Goal: Task Accomplishment & Management: Complete application form

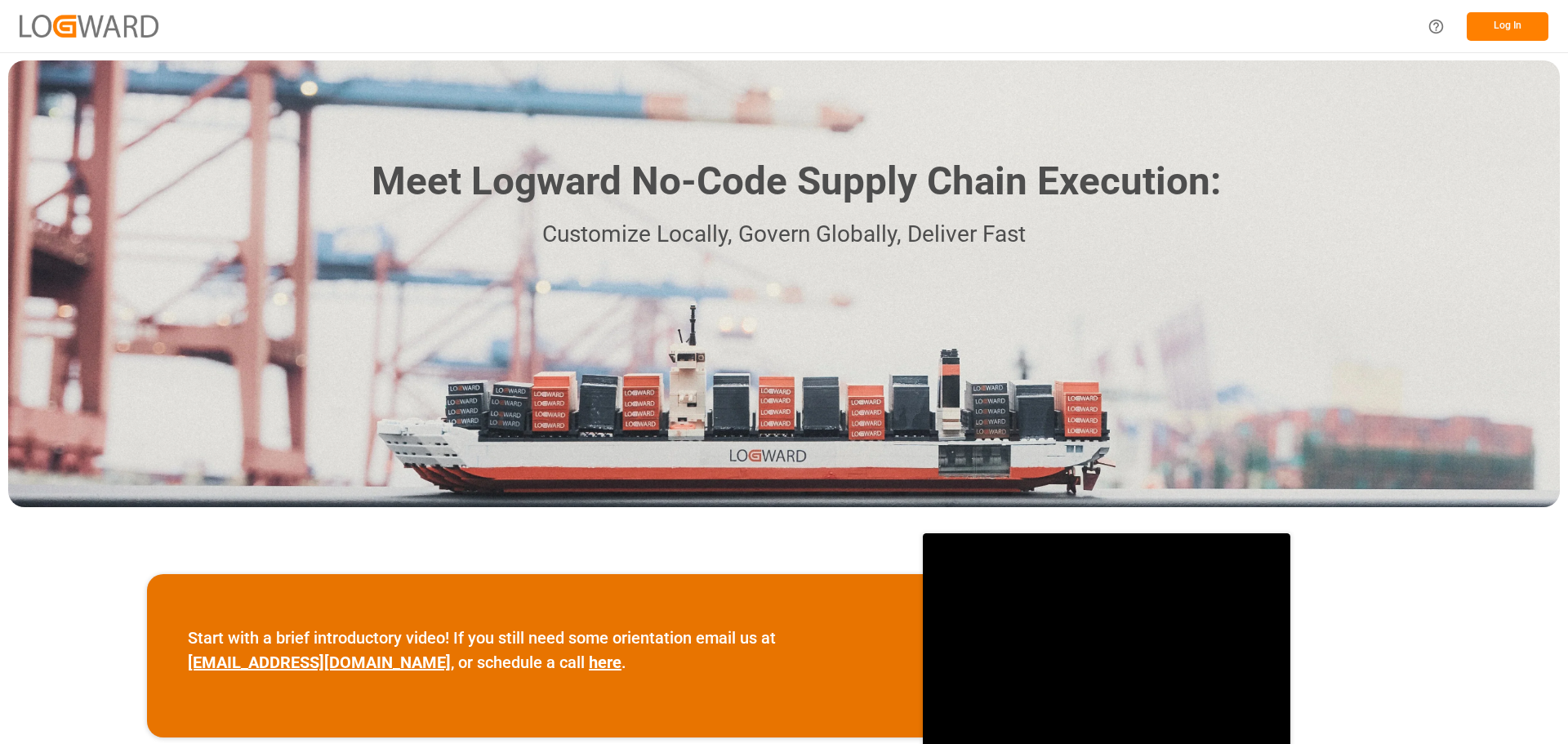
click at [1529, 34] on button "Log In" at bounding box center [1507, 27] width 81 height 29
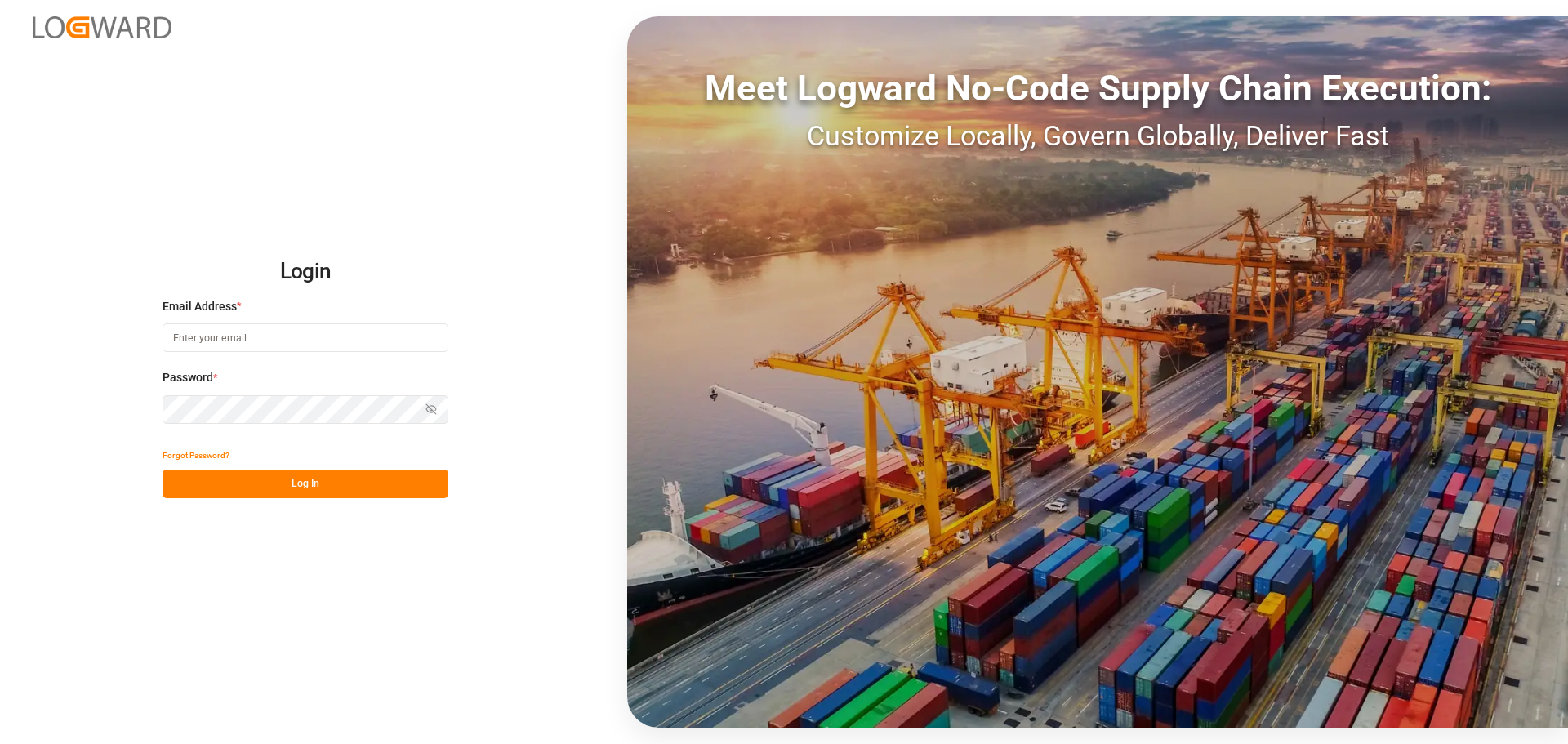
click at [306, 344] on input at bounding box center [305, 338] width 286 height 29
type input "nancy.cervantes@leschaco.com"
click at [431, 408] on icon "button" at bounding box center [432, 409] width 12 height 12
click at [312, 487] on button "Log In" at bounding box center [305, 484] width 286 height 29
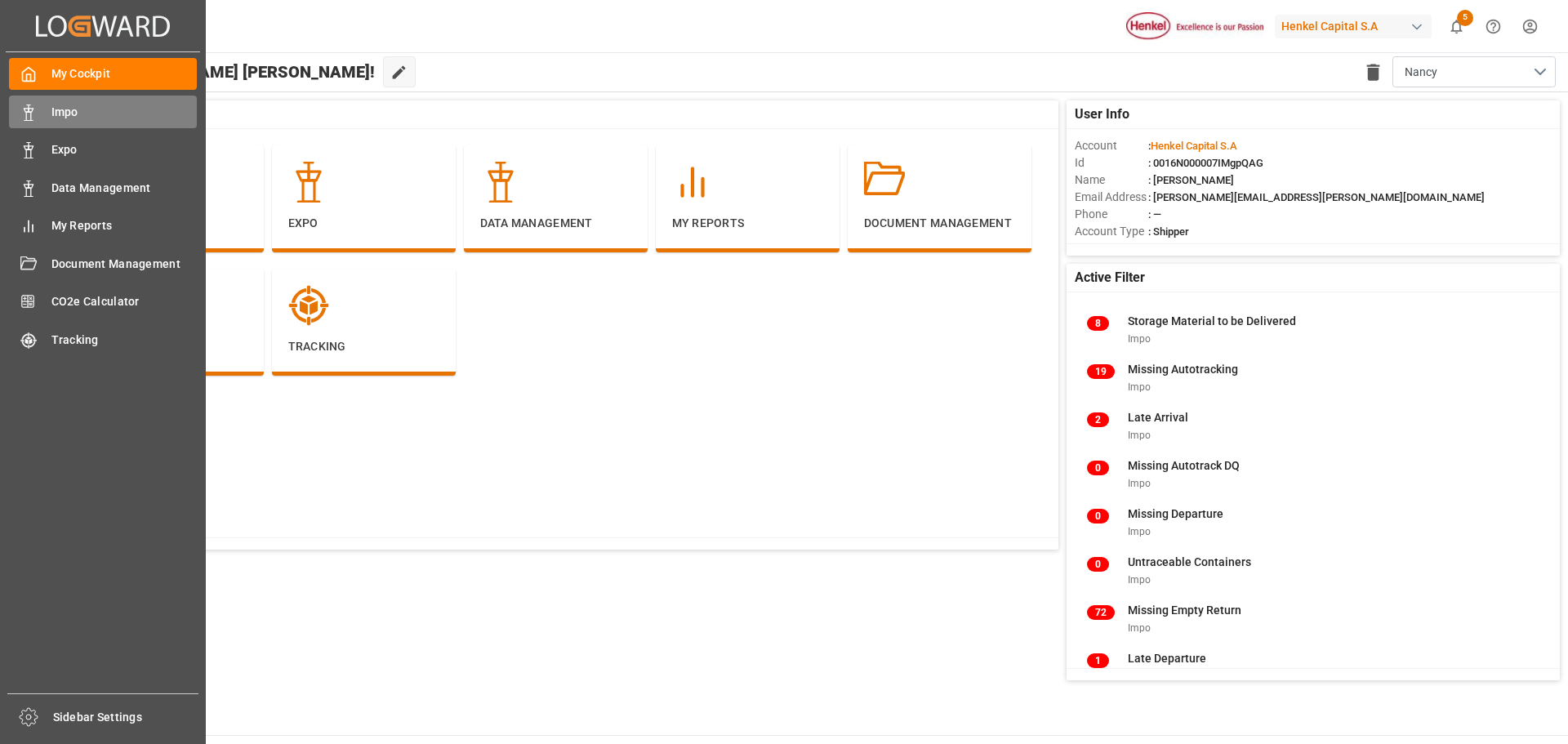
click at [33, 117] on icon at bounding box center [28, 112] width 16 height 16
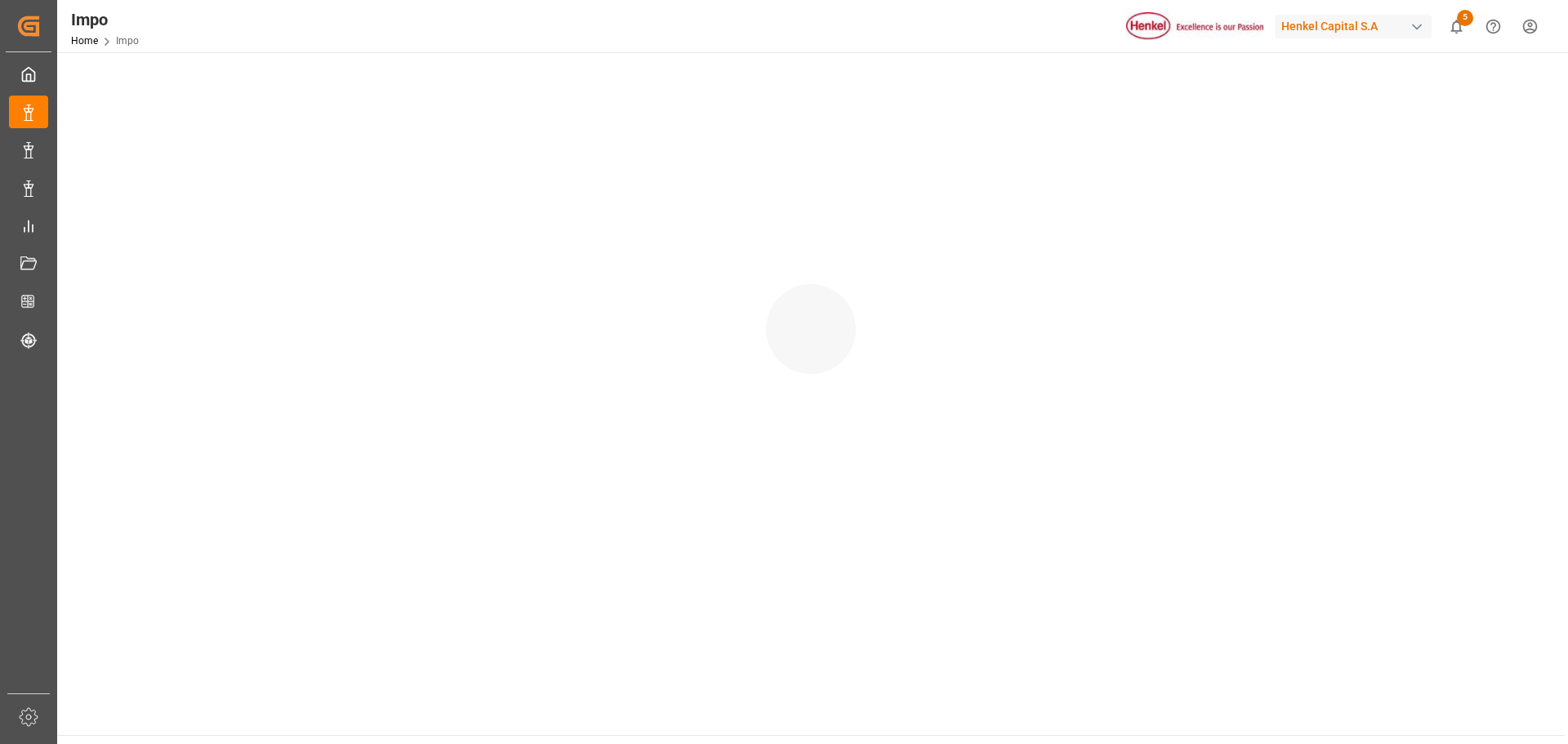
click at [1425, 27] on div "Henkel Capital S.A" at bounding box center [1353, 26] width 157 height 23
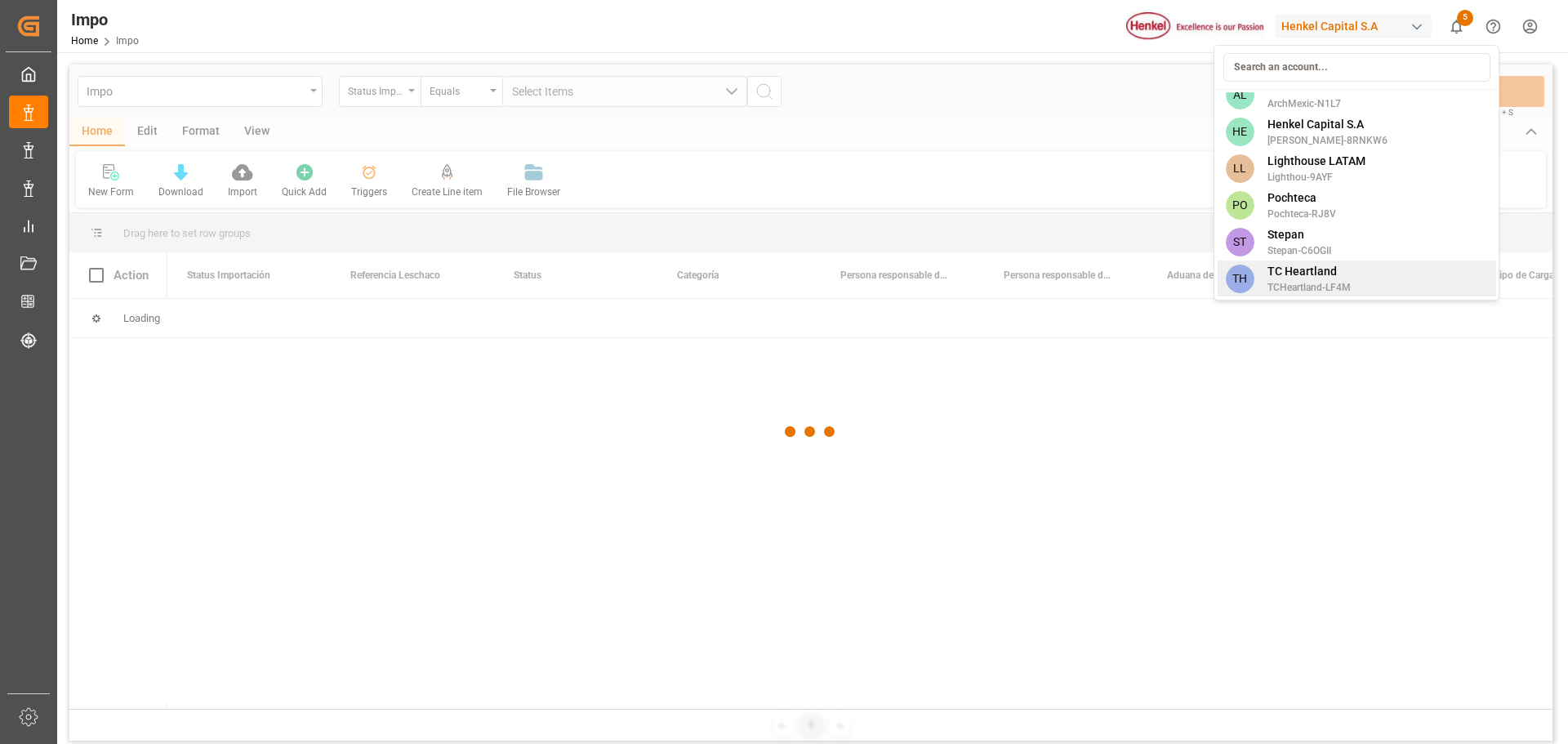
scroll to position [16, 0]
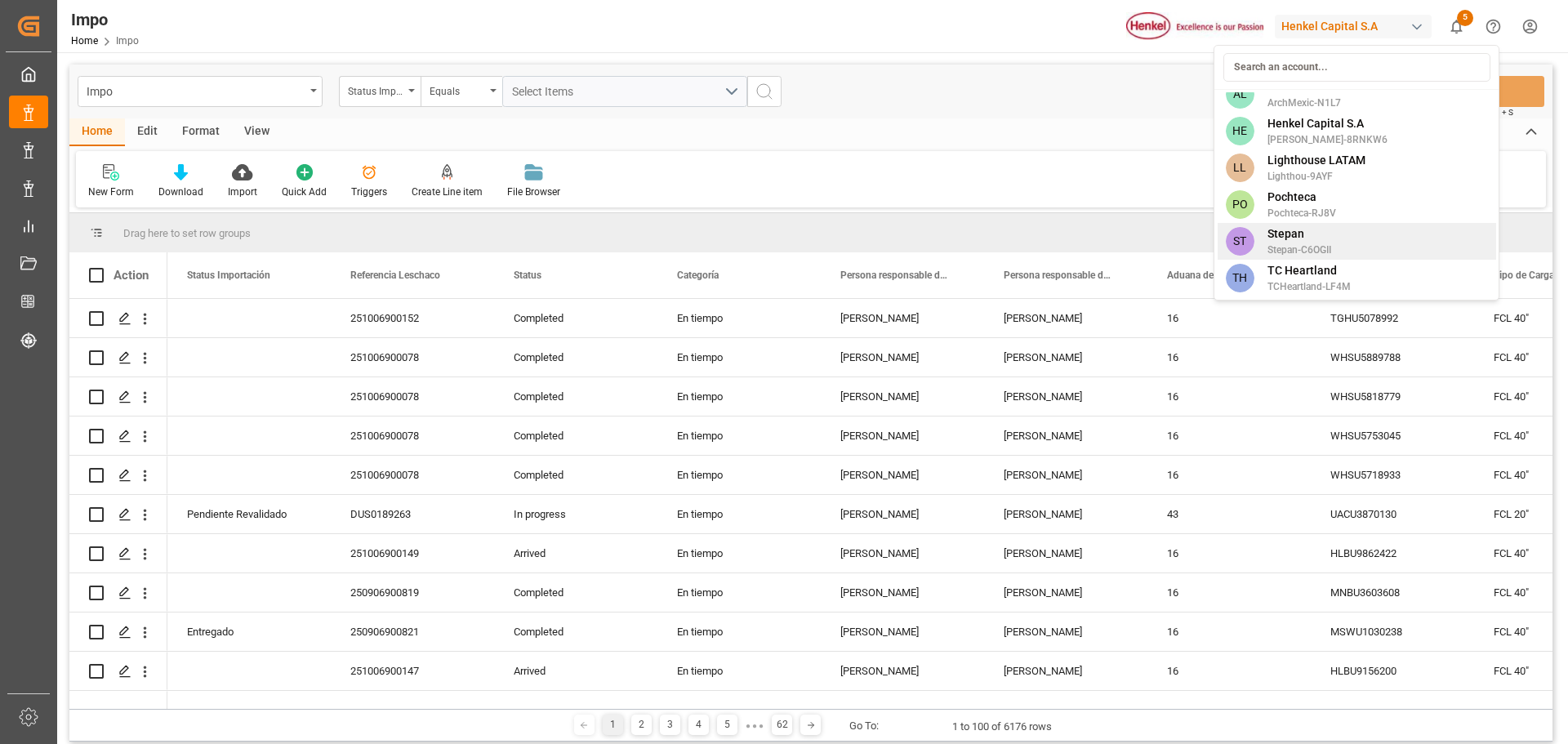
click at [1293, 239] on span "Stepan" at bounding box center [1299, 234] width 64 height 17
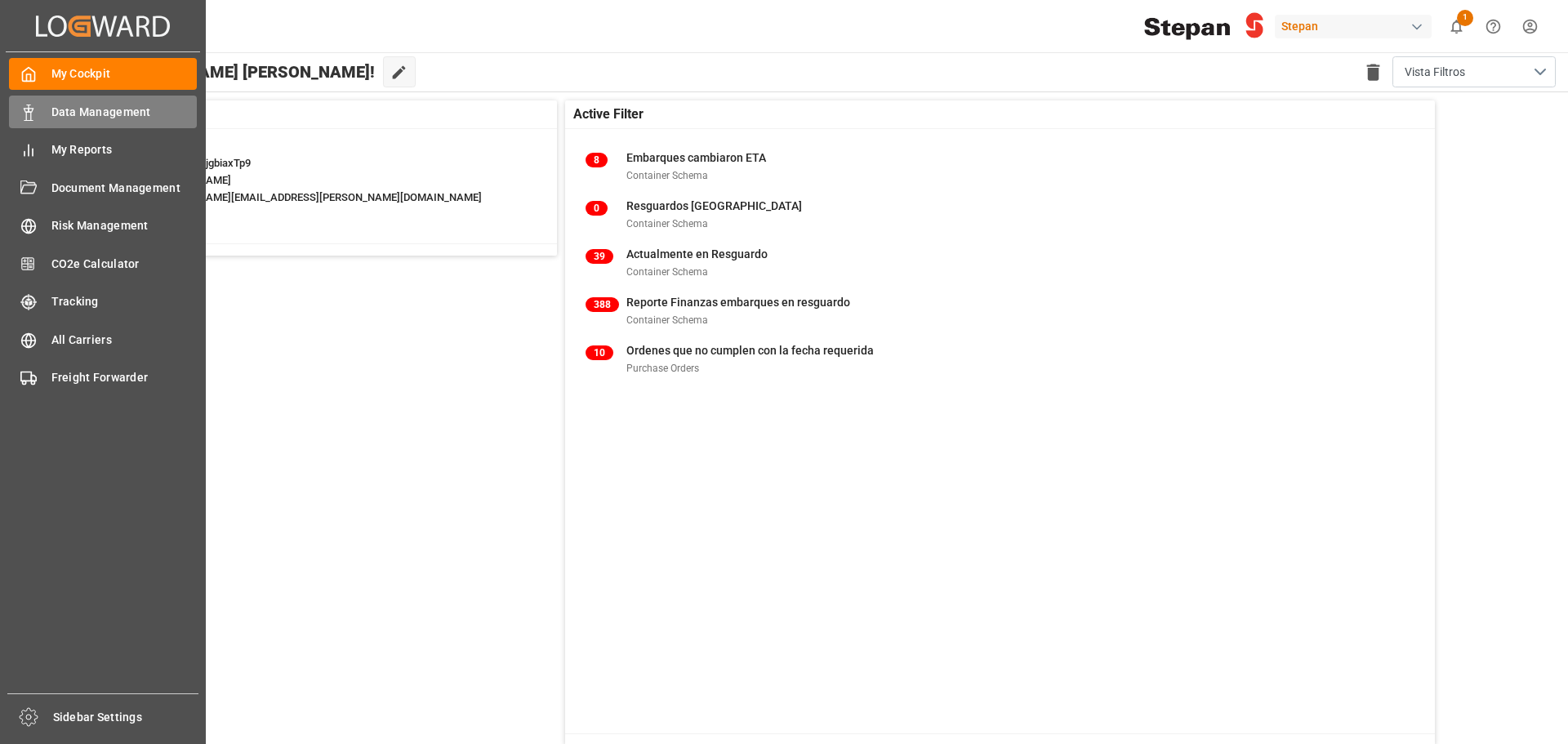
click at [30, 120] on line at bounding box center [28, 120] width 8 height 0
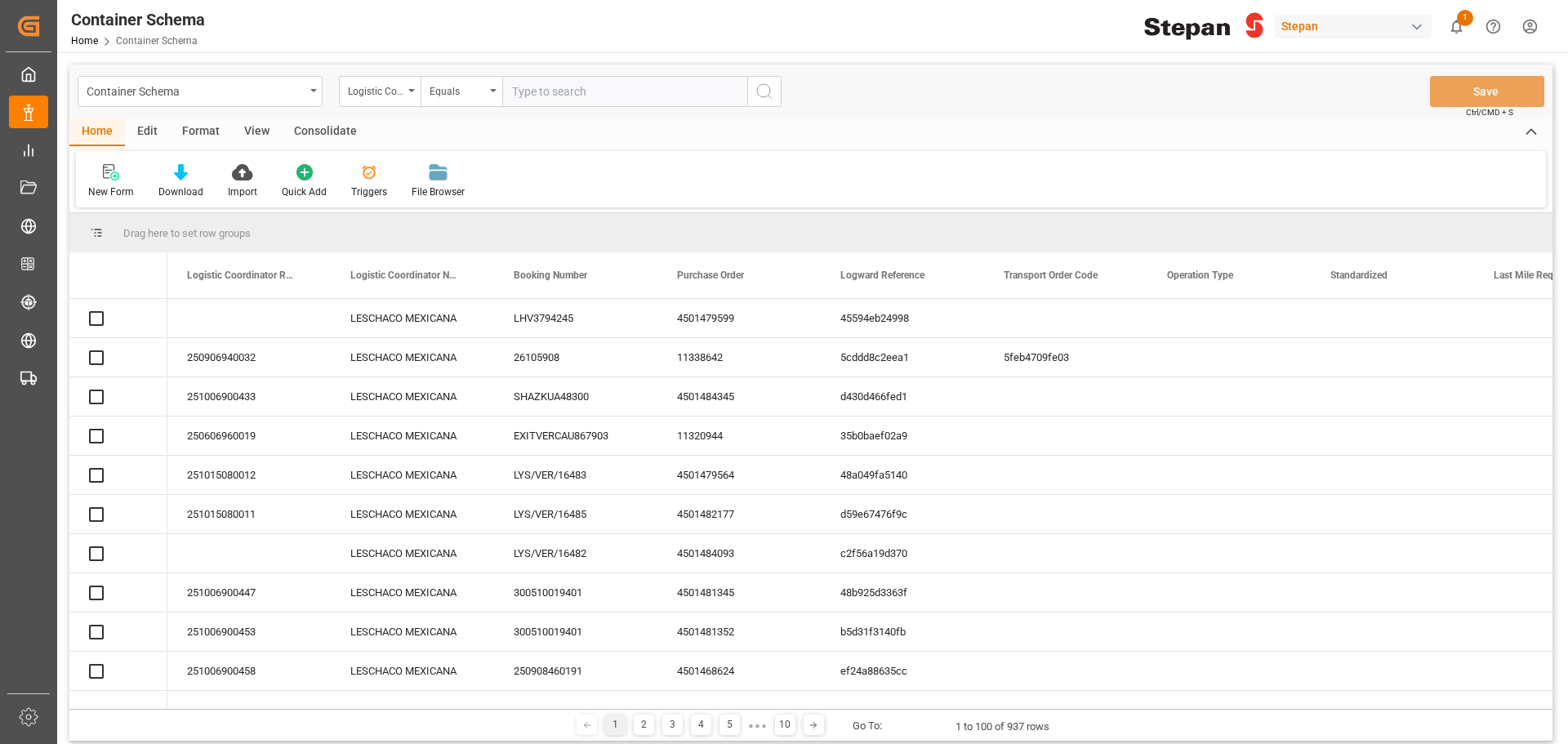
click at [412, 91] on icon "open menu" at bounding box center [411, 90] width 7 height 3
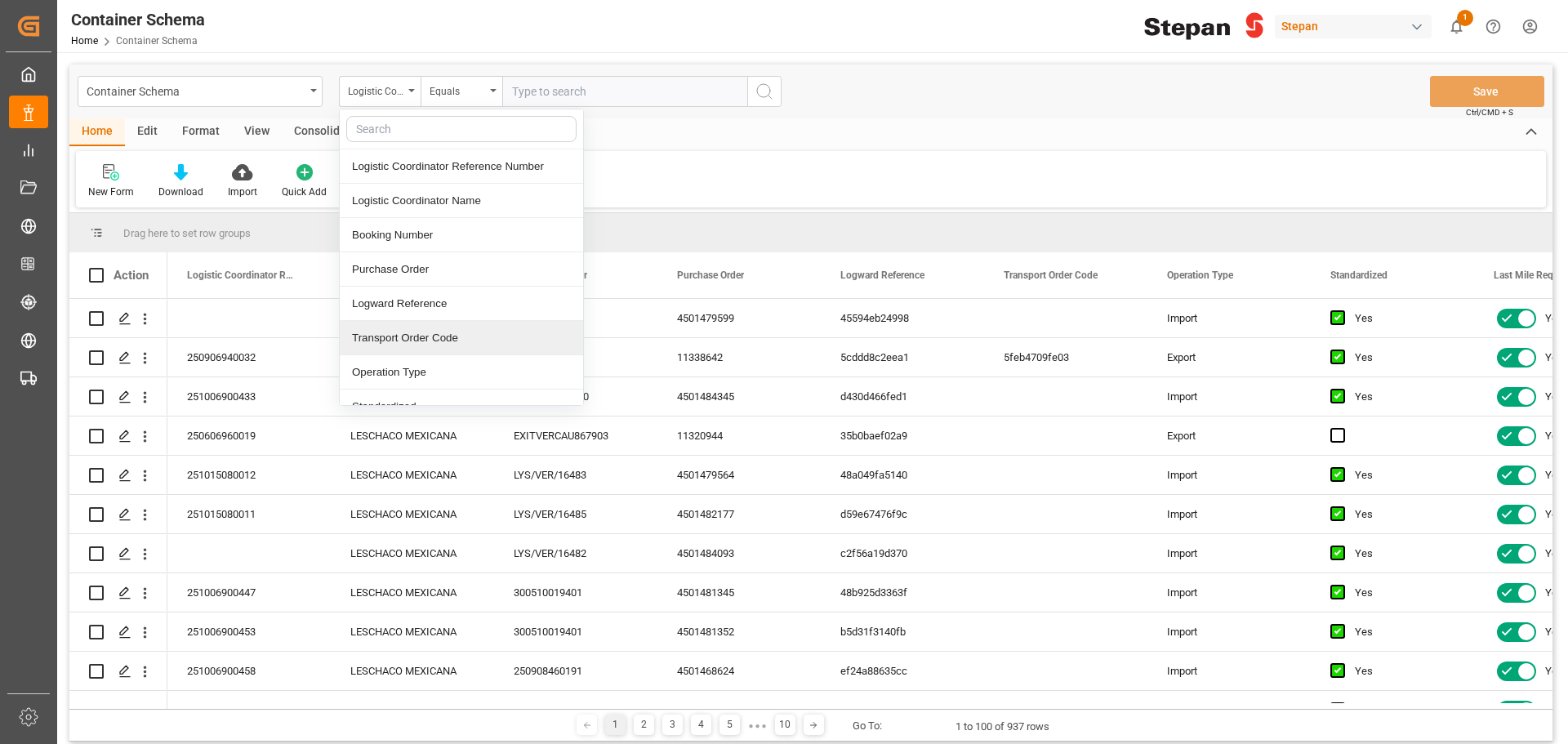
click at [446, 346] on div "Transport Order Code" at bounding box center [461, 338] width 243 height 34
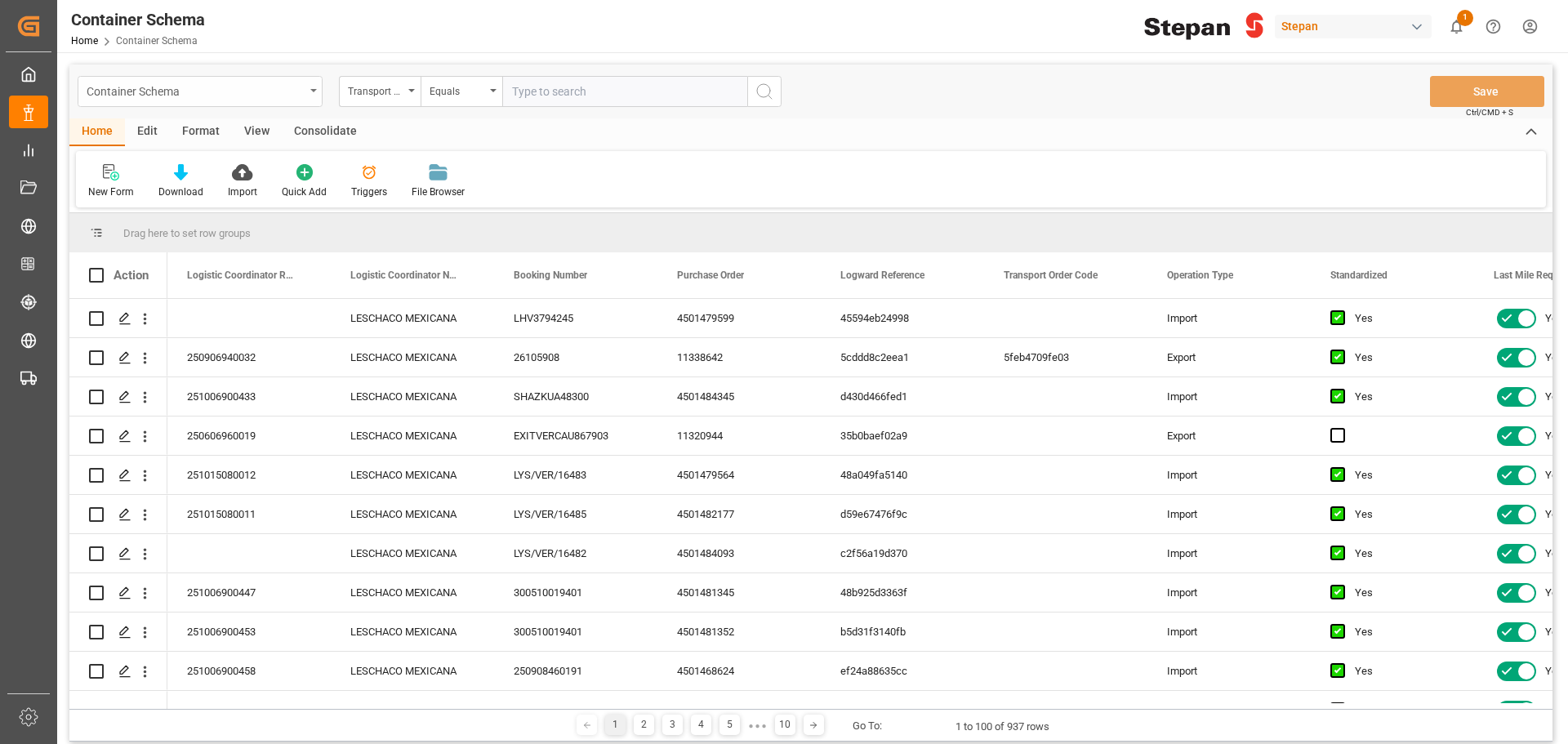
click at [307, 93] on div "Container Schema" at bounding box center [199, 91] width 245 height 31
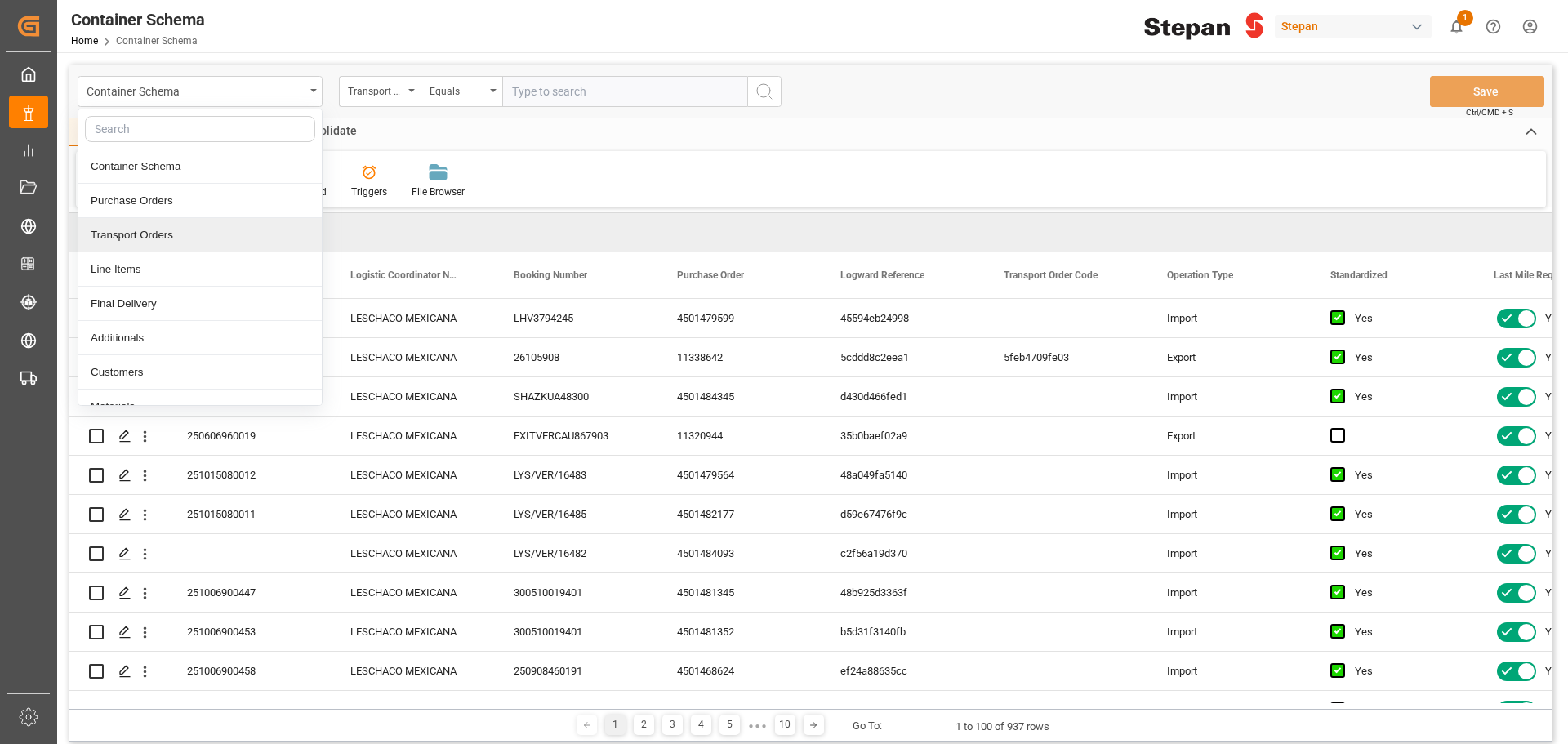
click at [173, 233] on div "Transport Orders" at bounding box center [199, 234] width 243 height 34
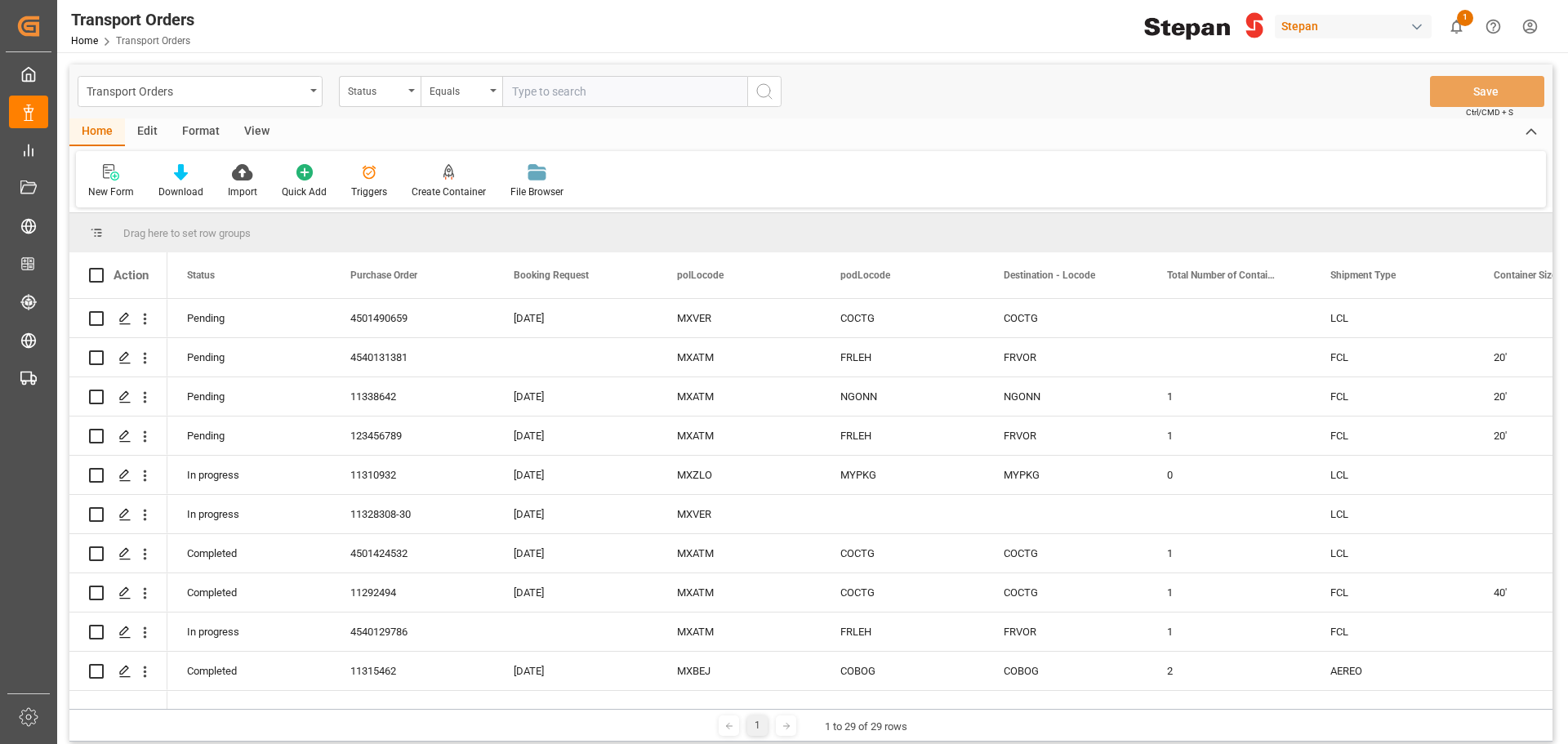
click at [783, 183] on div "New Form Download Import Quick Add Triggers Create Container Create a container…" at bounding box center [810, 179] width 1470 height 56
click at [135, 327] on div "Press SPACE to select this row." at bounding box center [124, 318] width 24 height 30
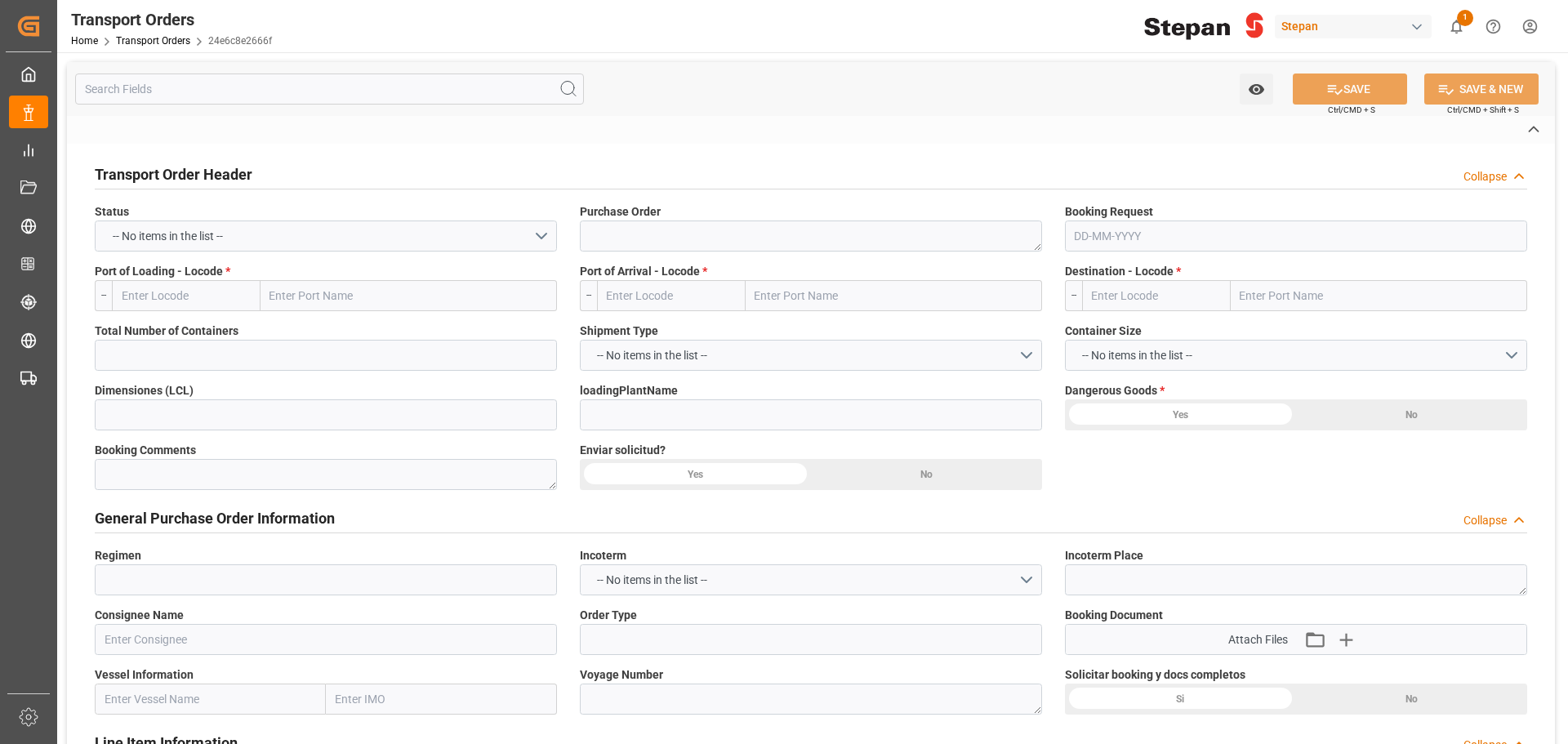
type textarea "4501490659"
type input "[GEOGRAPHIC_DATA]"
type input "STEPAN CDMX - ECATEPEC"
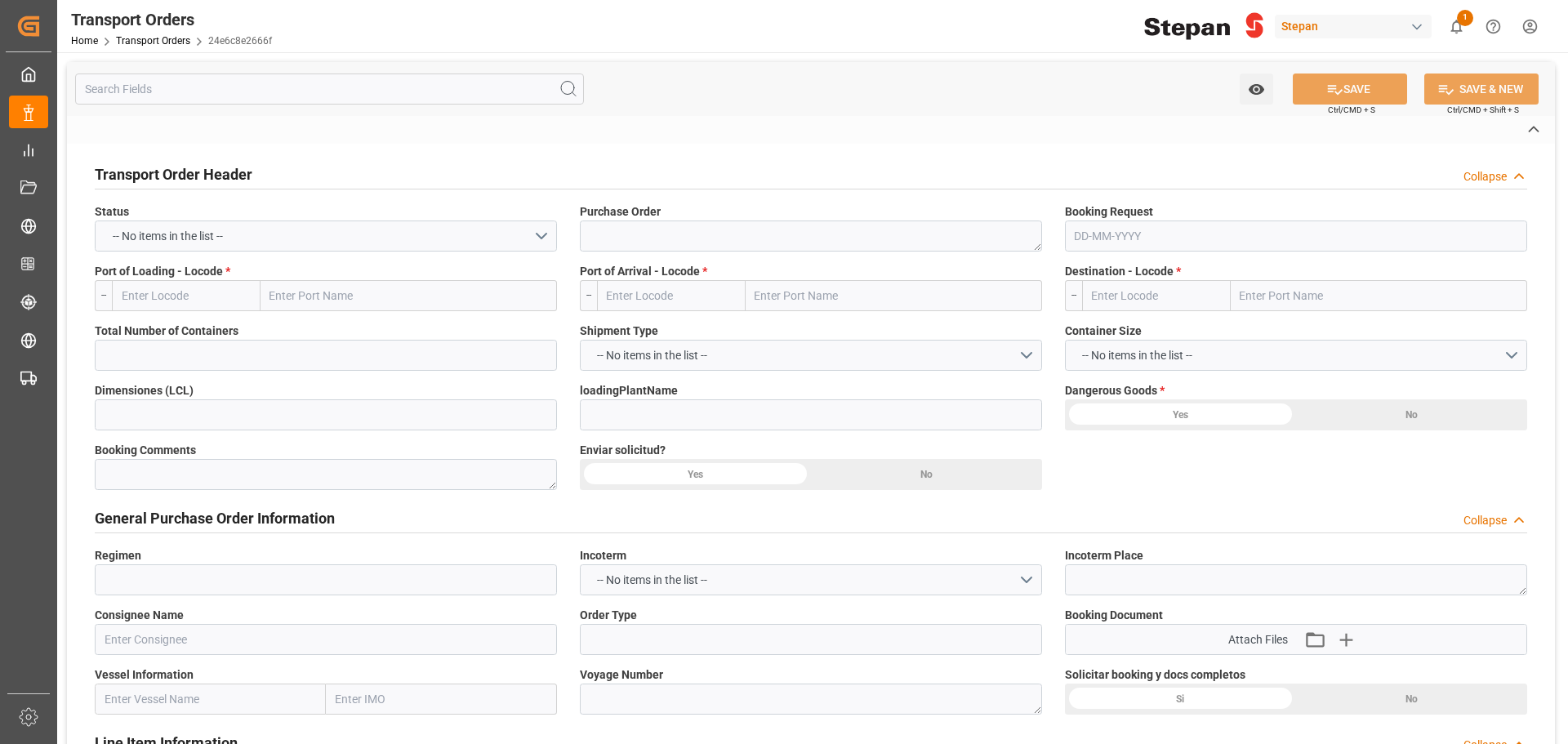
type input "DEFINITIVO"
type input "STEPAN COLOMBIA S.A.S"
type input "Spot"
type input "LE HAVRE EXPRESS"
type textarea "2542 S"
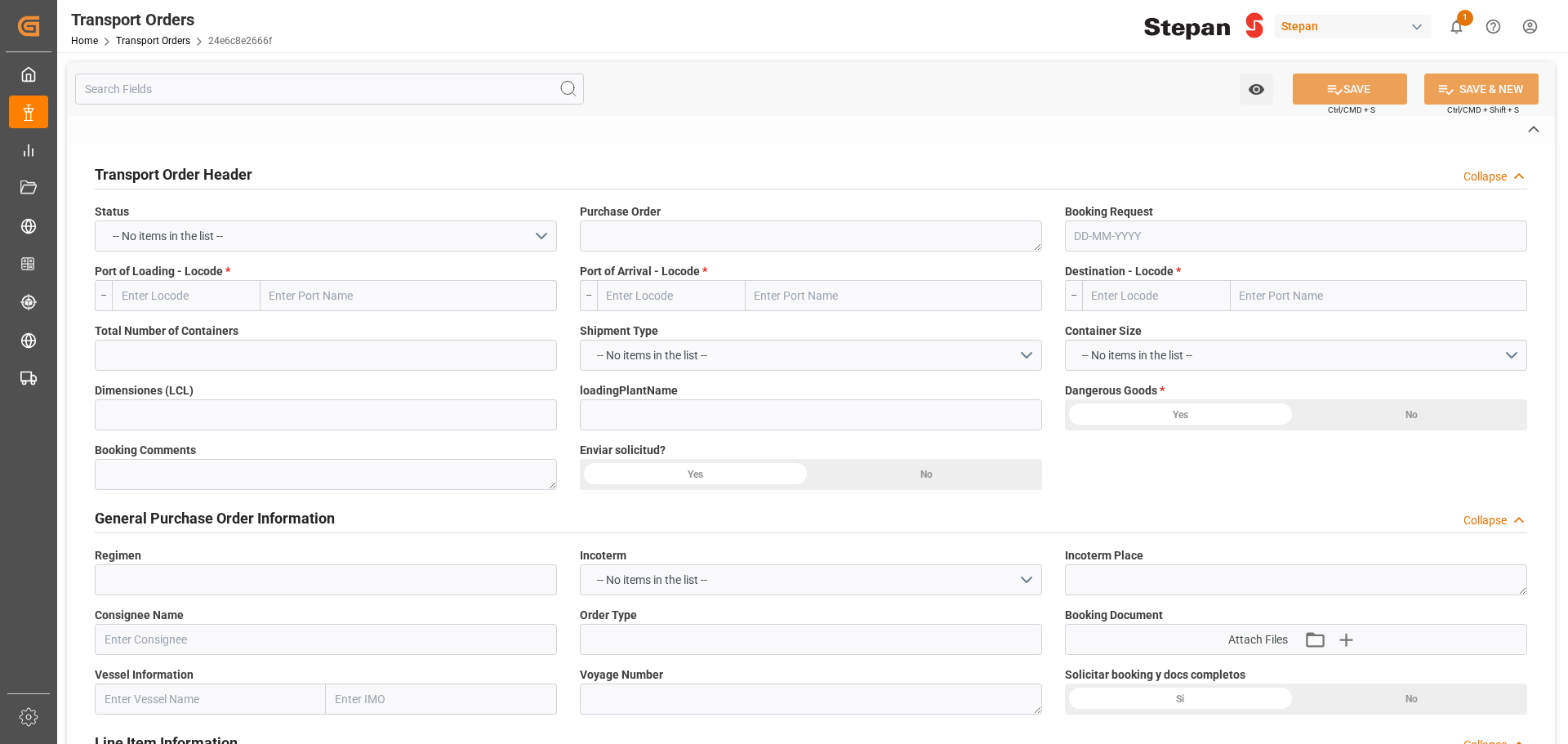
type input "24e6c8e2666f"
type input "Export"
type textarea "[GEOGRAPHIC_DATA]"
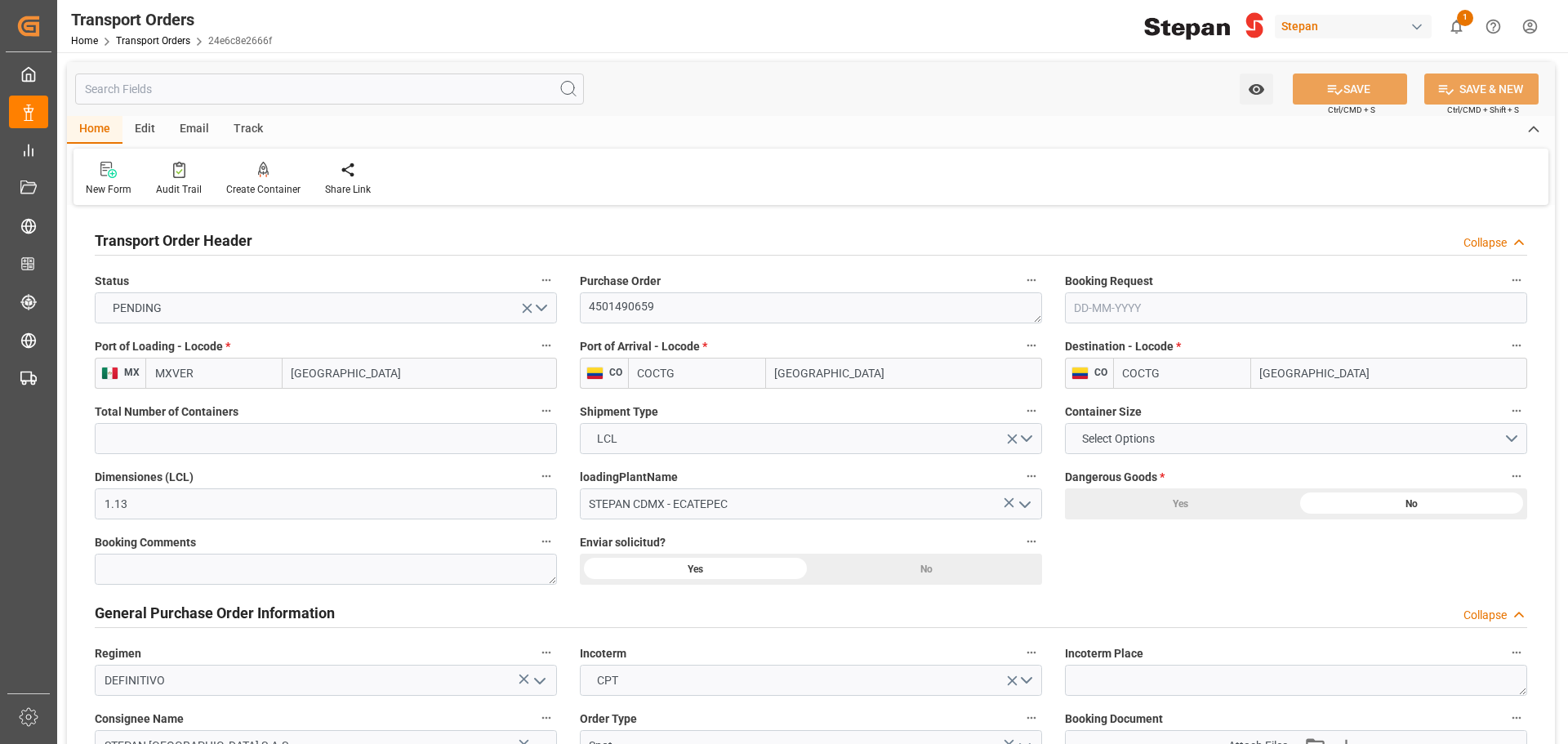
type input "MXVER"
type input "COCTG"
type input "1.13"
type input "9332872"
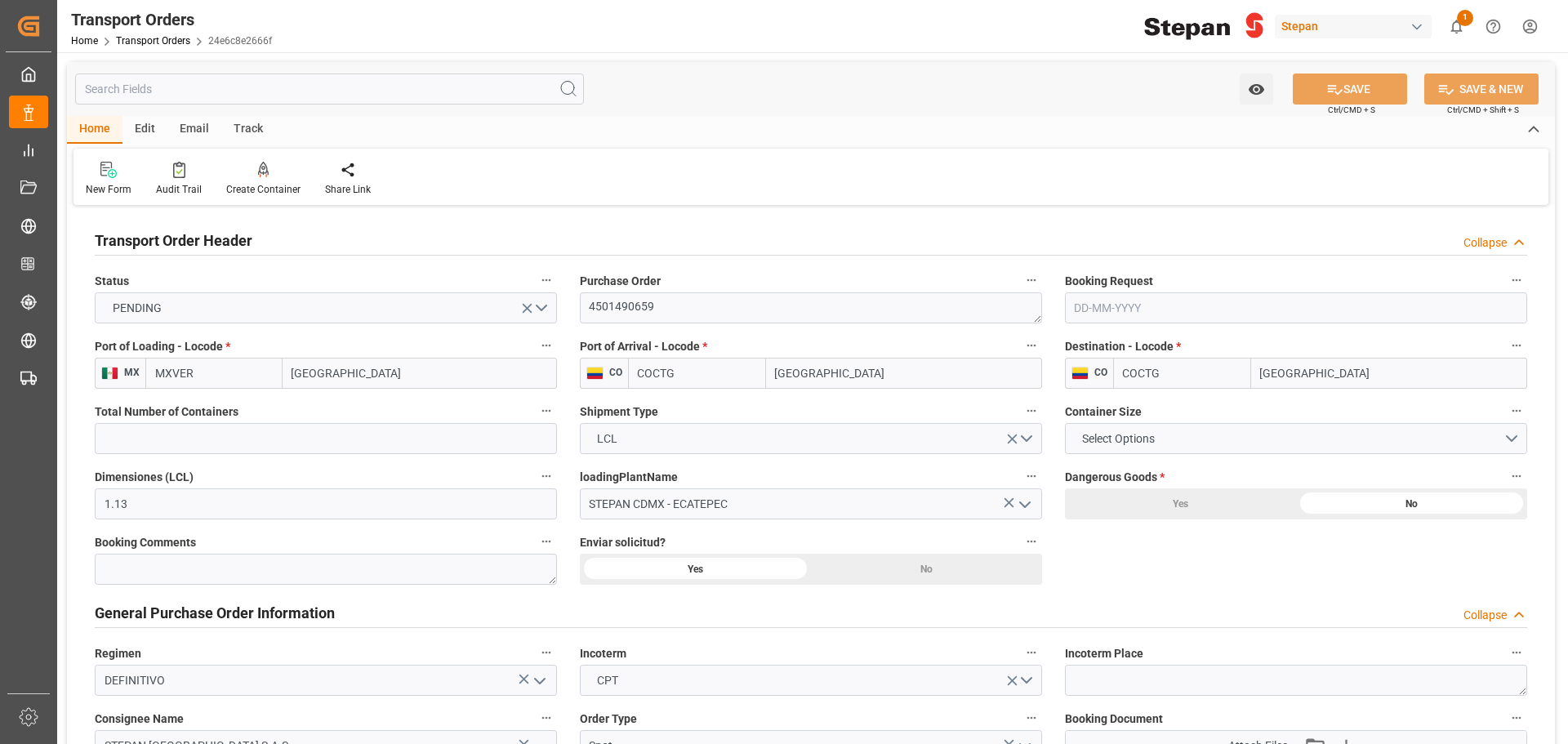
type input "01-10-2025"
click at [190, 190] on div "Audit Trail" at bounding box center [178, 189] width 45 height 15
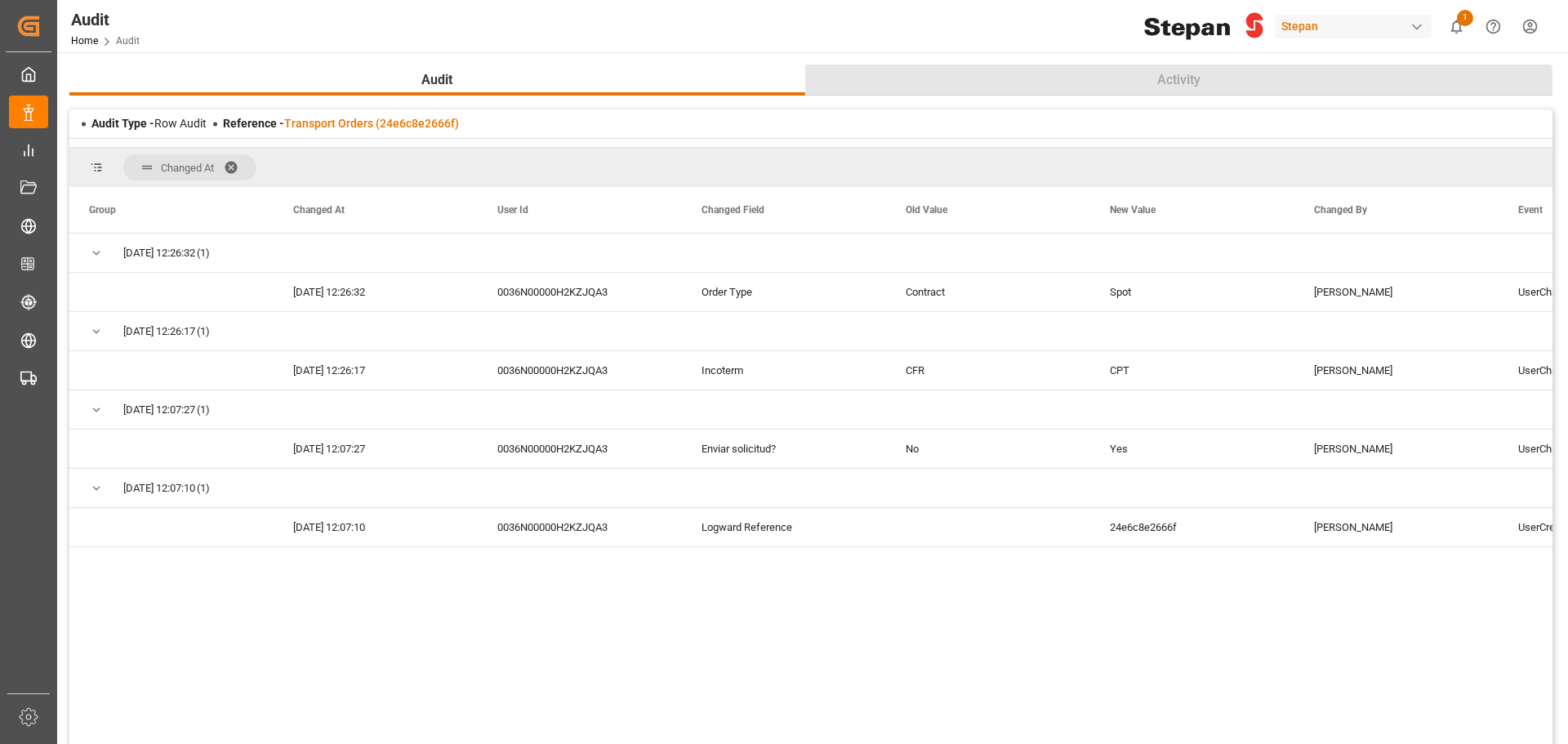
click at [1175, 88] on span "Activity" at bounding box center [1179, 80] width 56 height 19
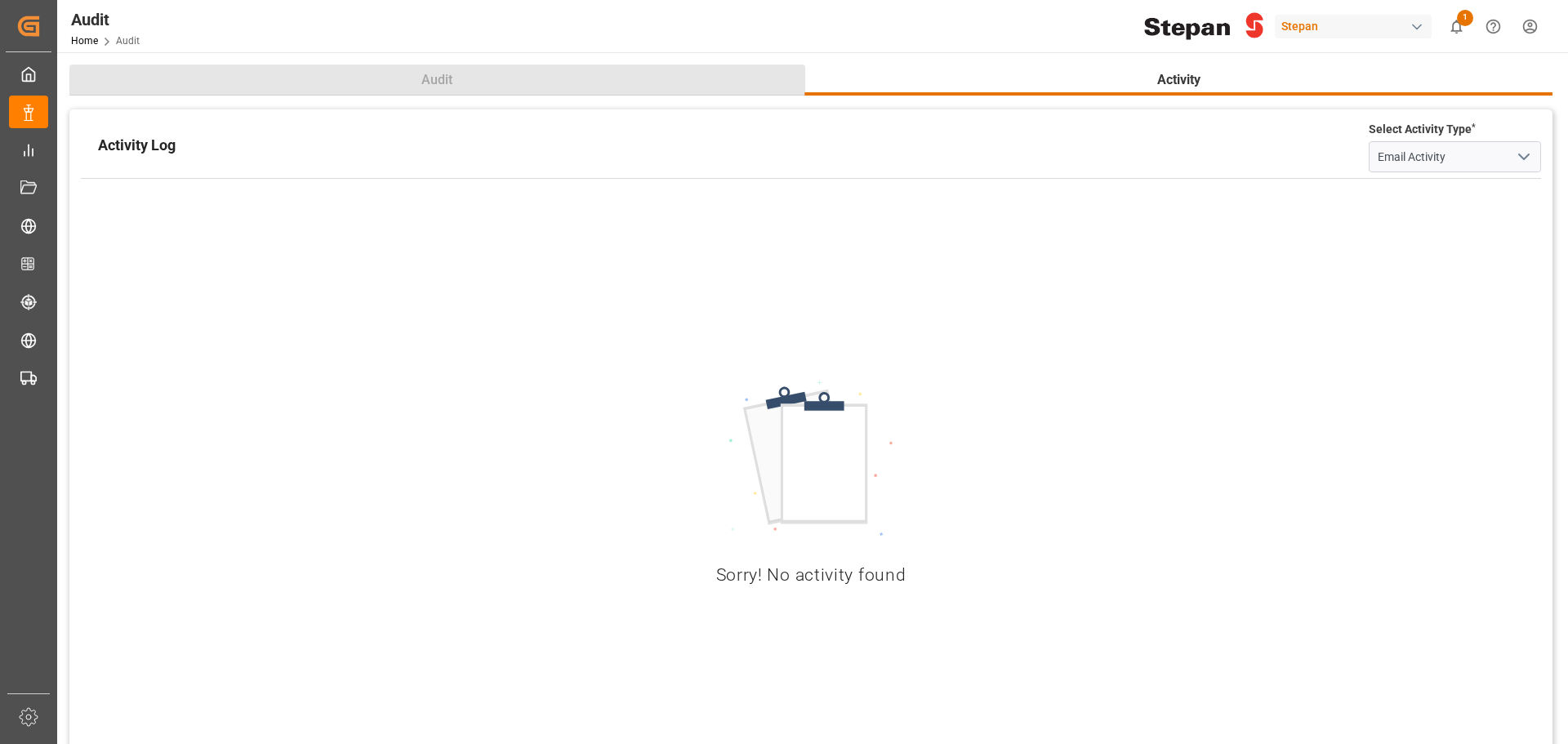
click at [564, 84] on button "Audit" at bounding box center [437, 80] width 736 height 31
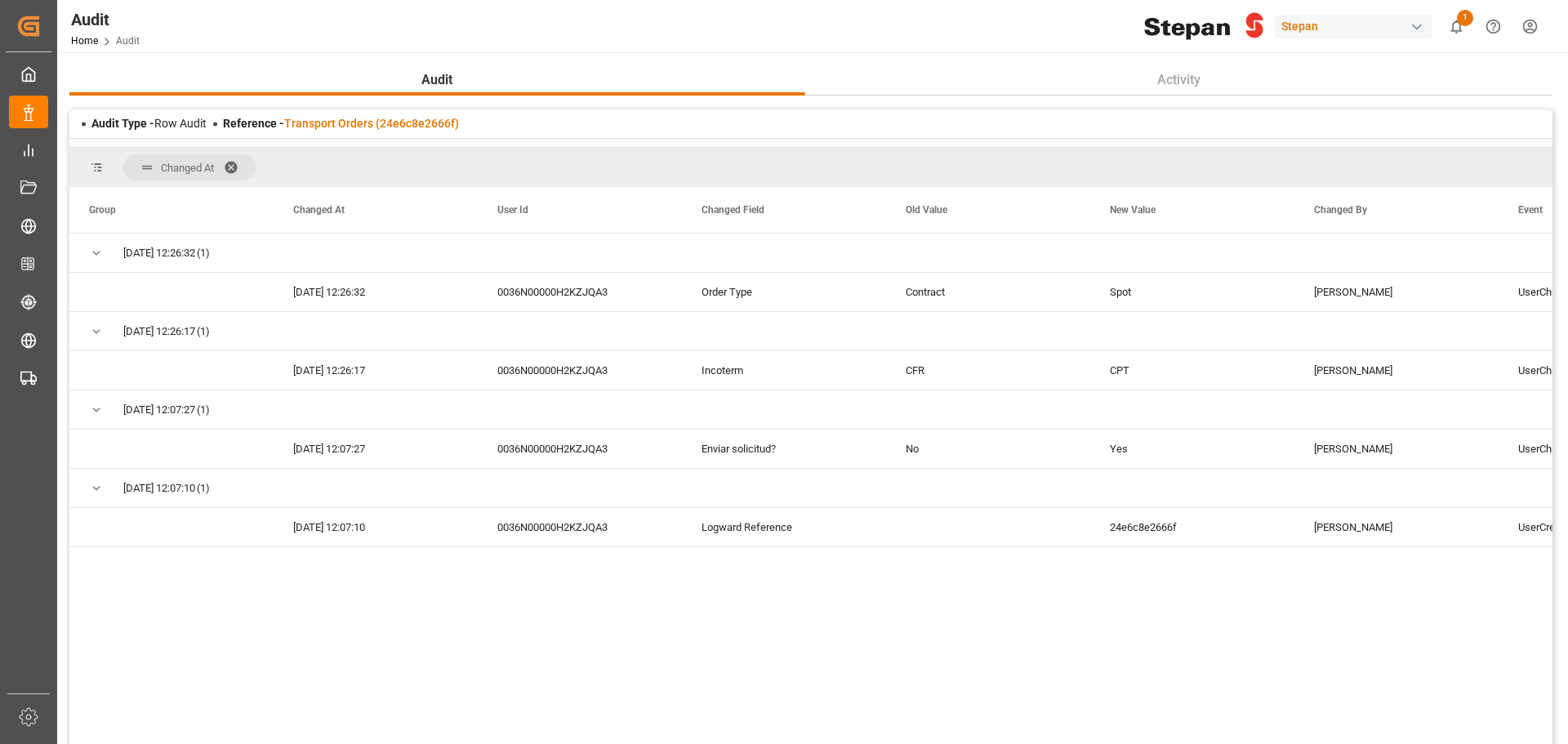
click at [500, 566] on div "08-10-2025 12:26:32 (1) 08-10-2025 12:26:32 0036N00000H2KZJQA3 Order Type Contr…" at bounding box center [811, 498] width 1483 height 531
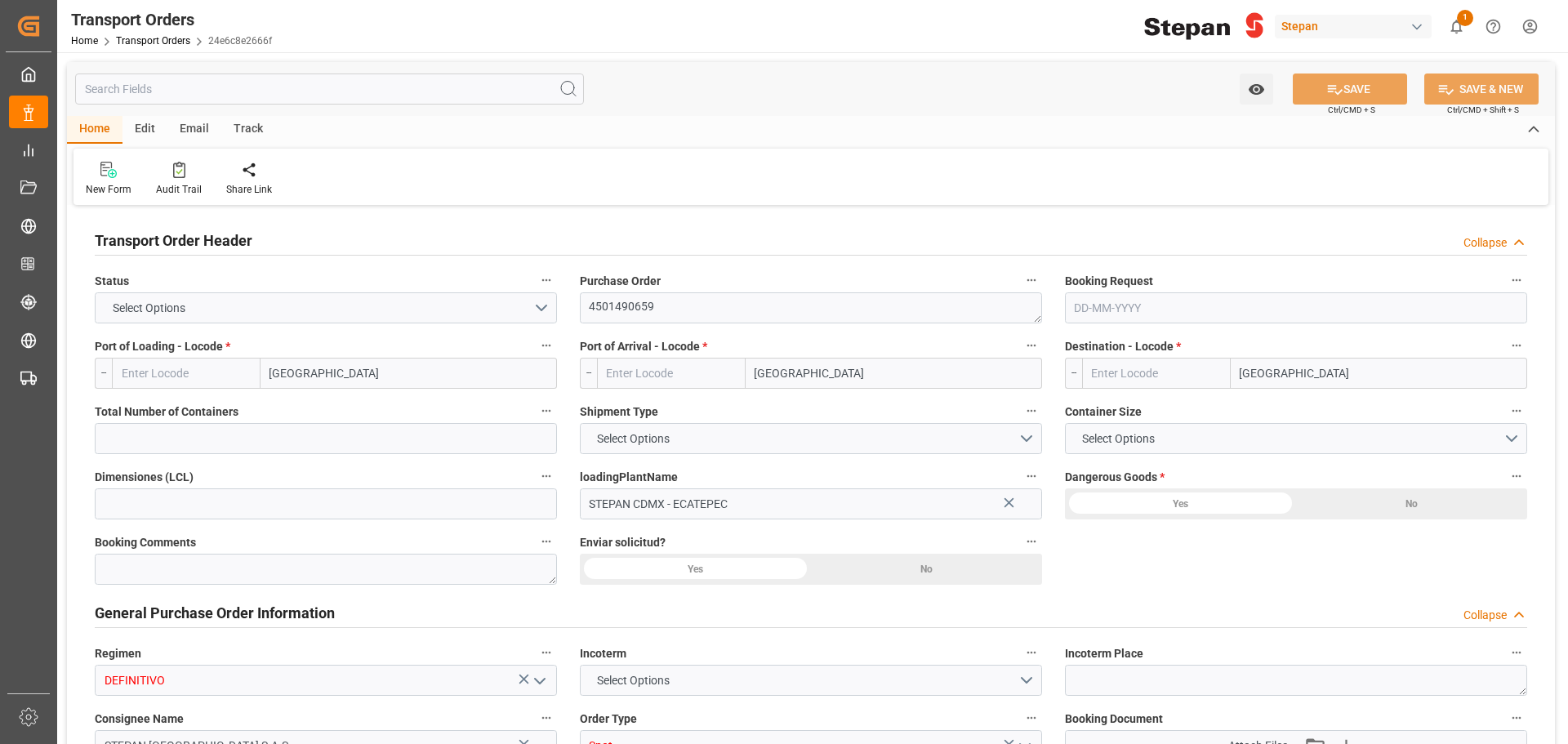
type input "MXVER"
type input "COCTG"
type input "1.13"
type input "9332872"
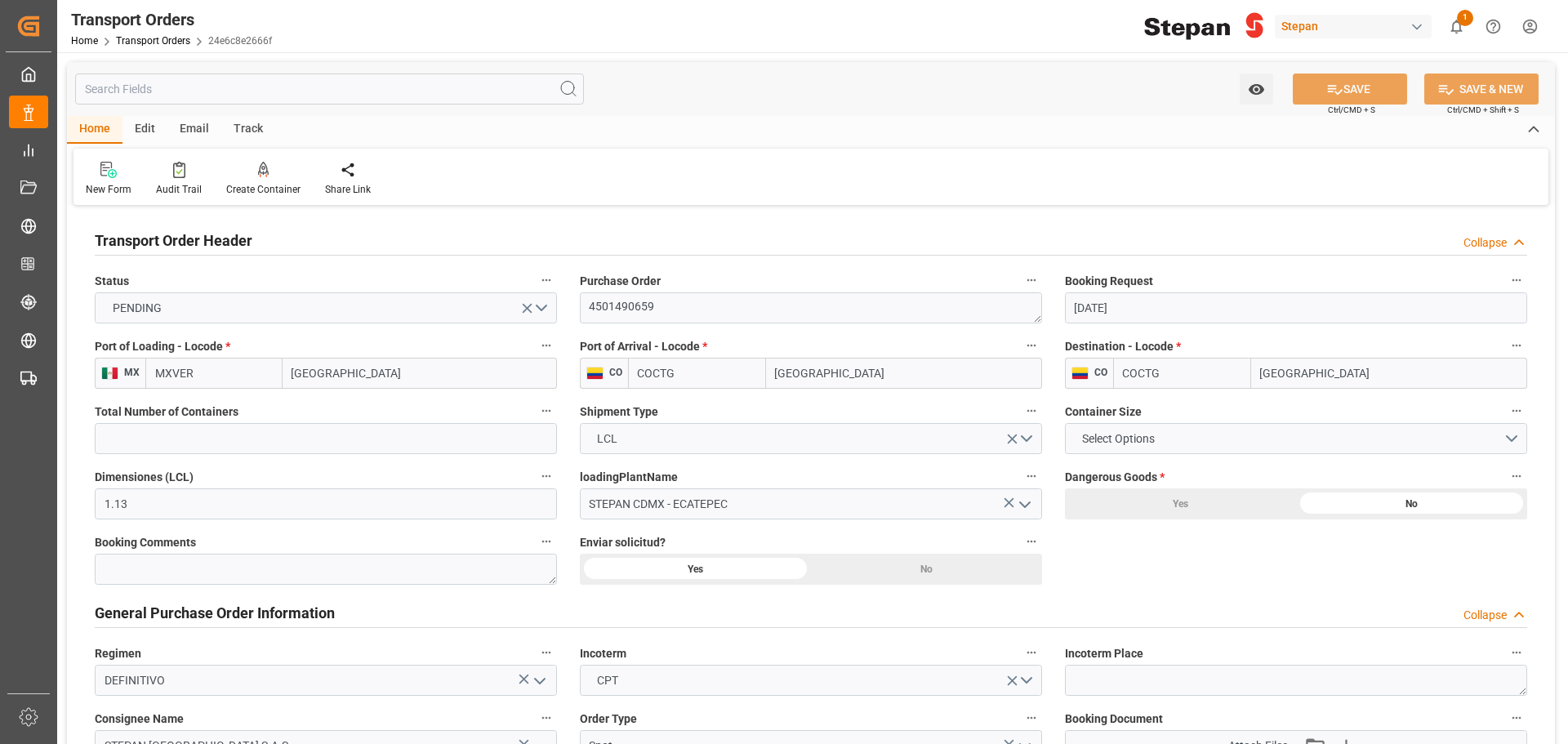
type input "01-10-2025"
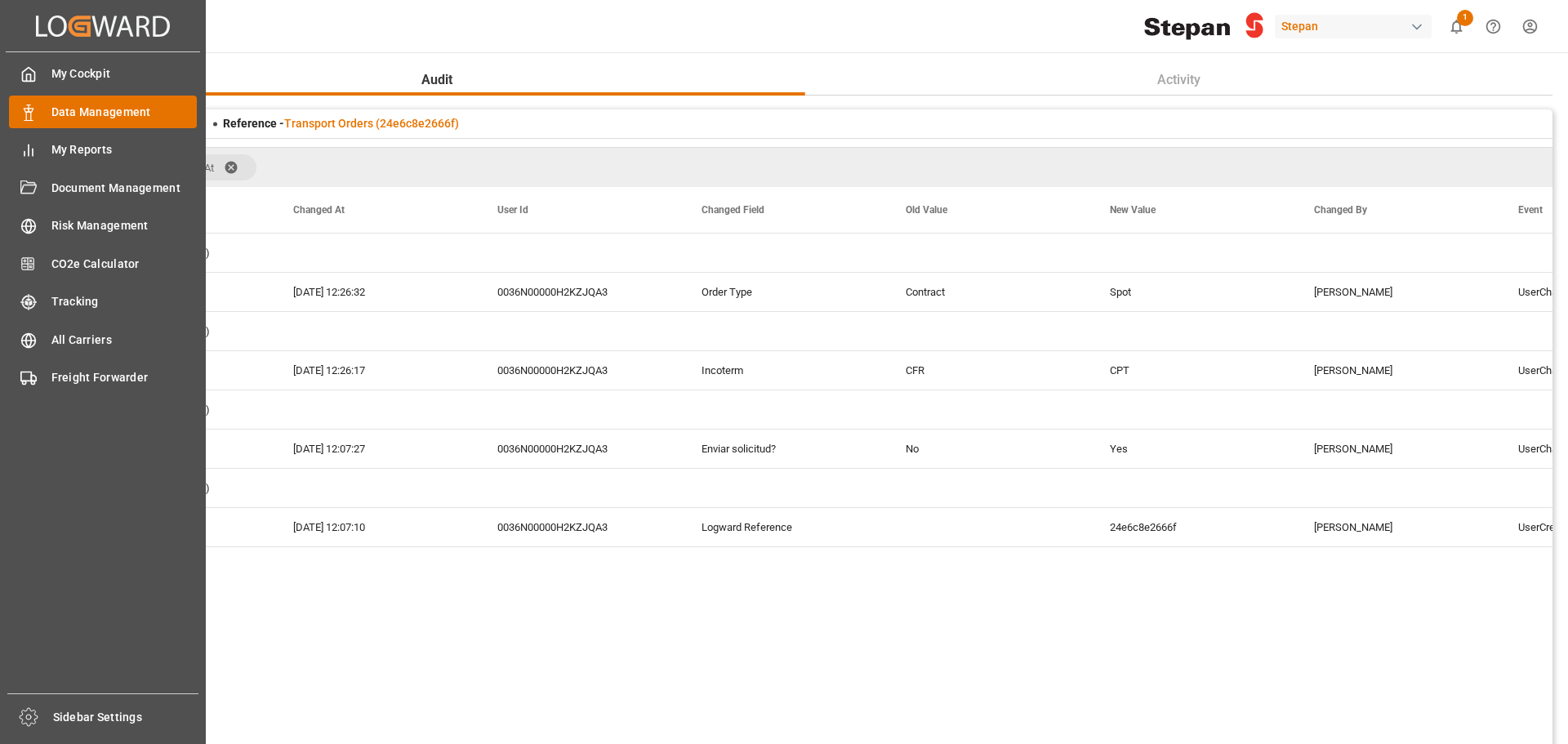
click at [34, 111] on icon at bounding box center [28, 112] width 16 height 16
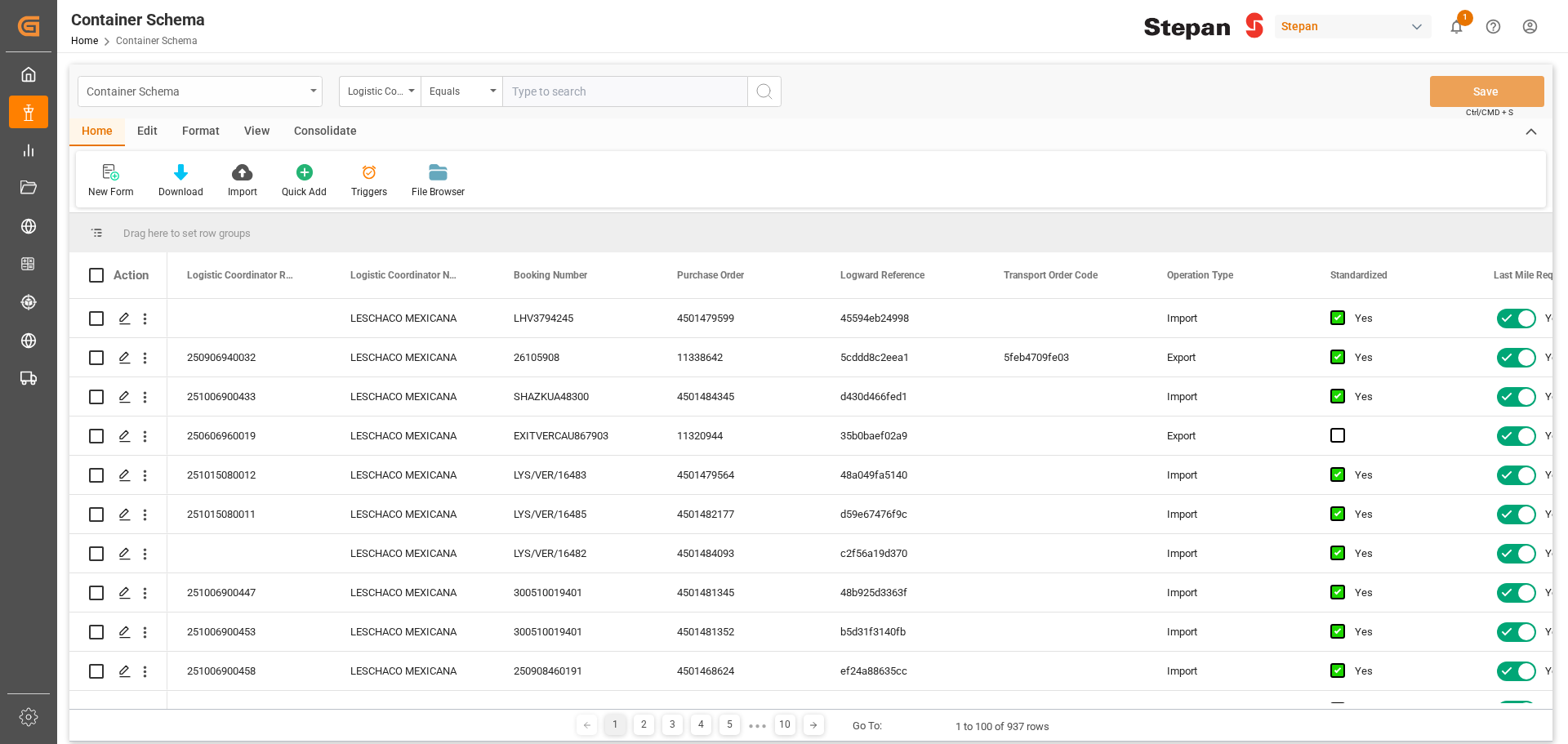
click at [300, 90] on div "Container Schema" at bounding box center [195, 90] width 218 height 20
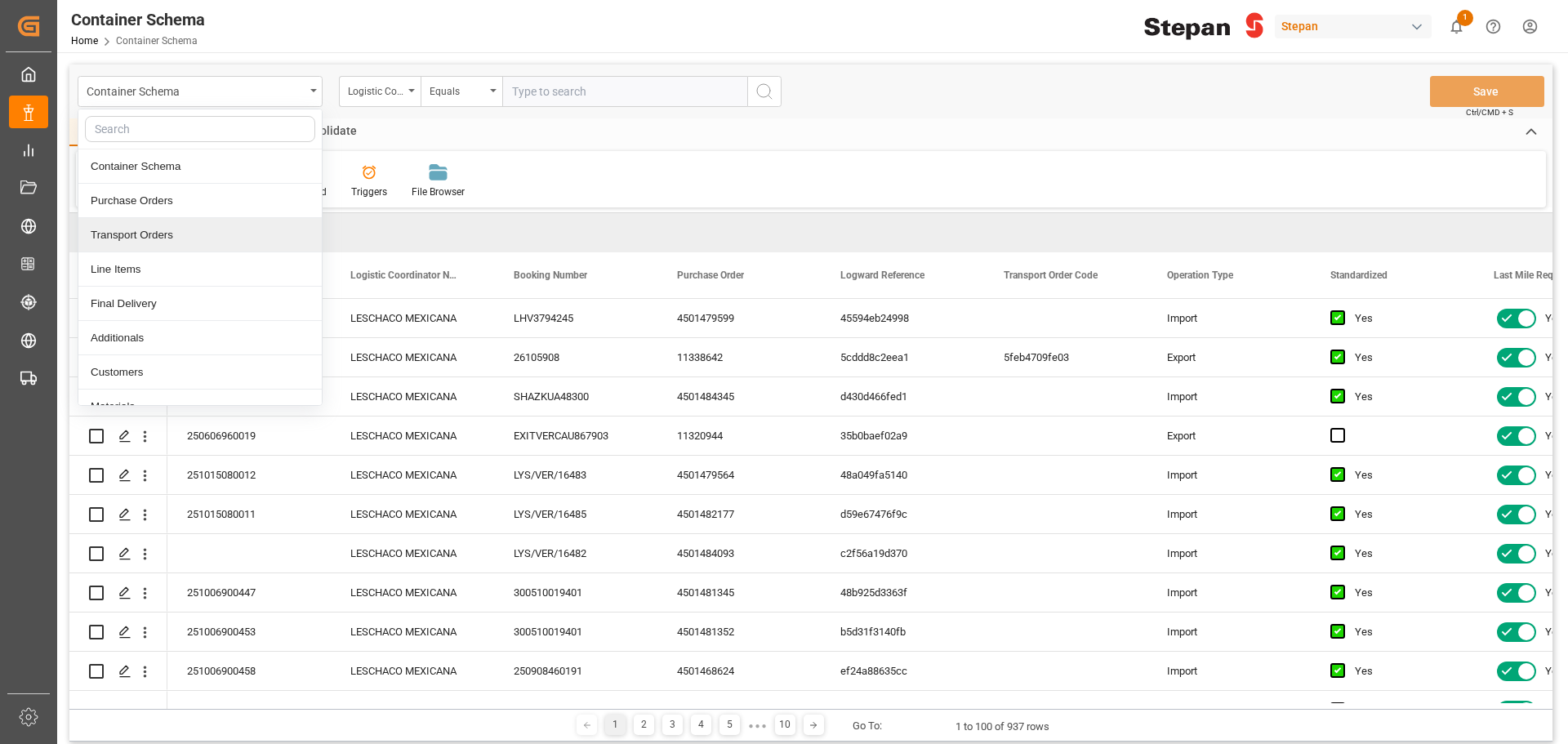
click at [167, 238] on div "Transport Orders" at bounding box center [199, 234] width 243 height 34
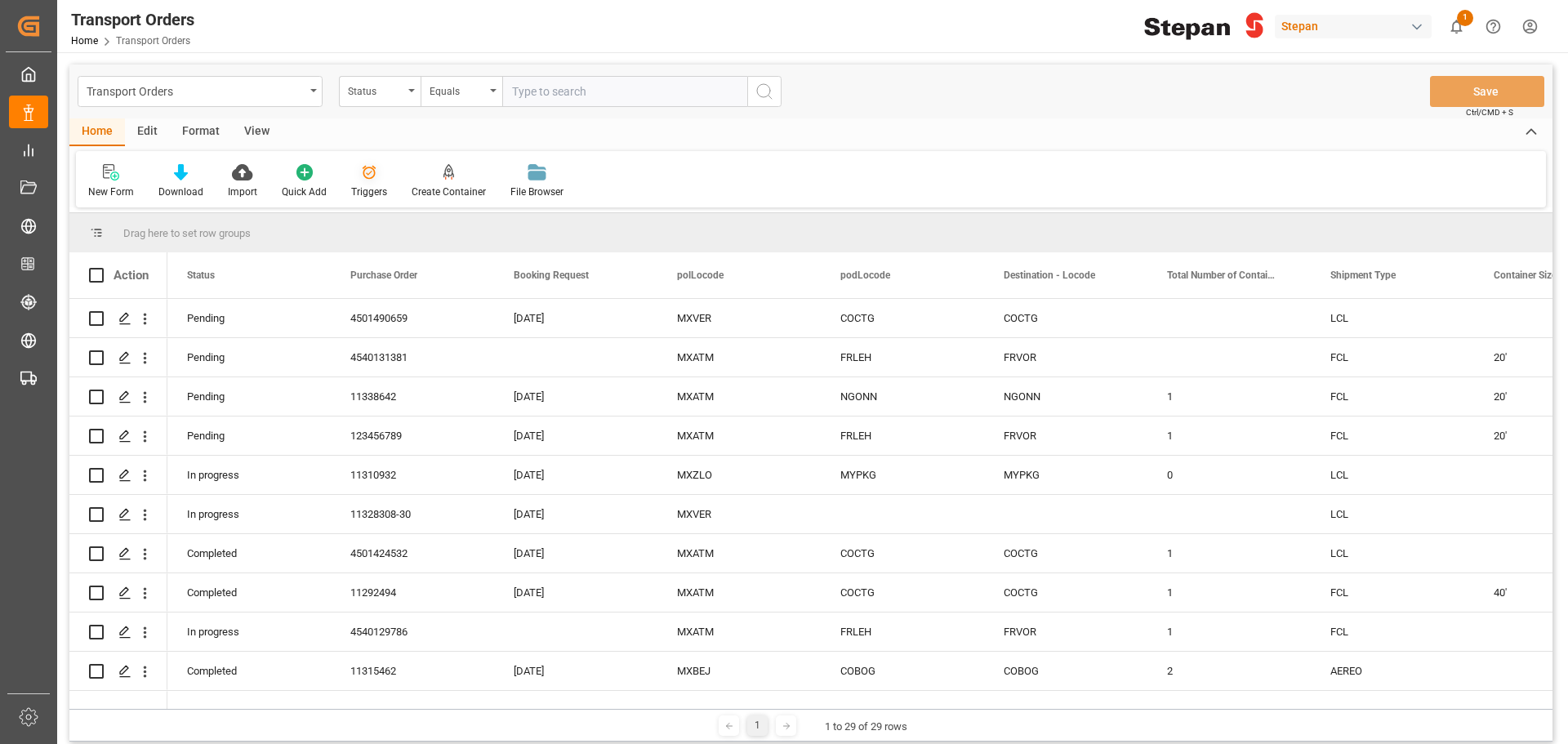
click at [352, 186] on div "Triggers" at bounding box center [369, 192] width 36 height 15
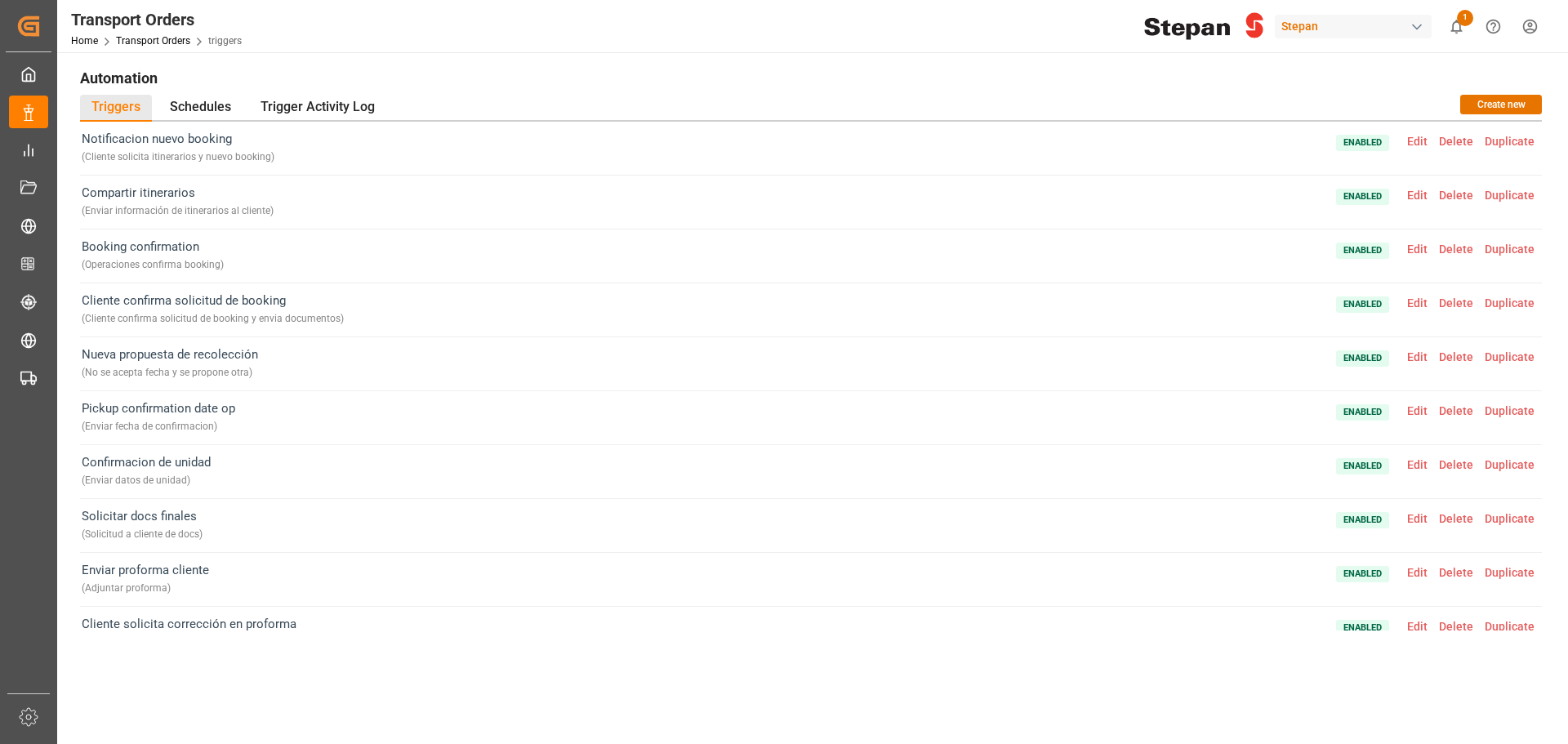
click at [1425, 138] on span "Edit" at bounding box center [1417, 140] width 32 height 13
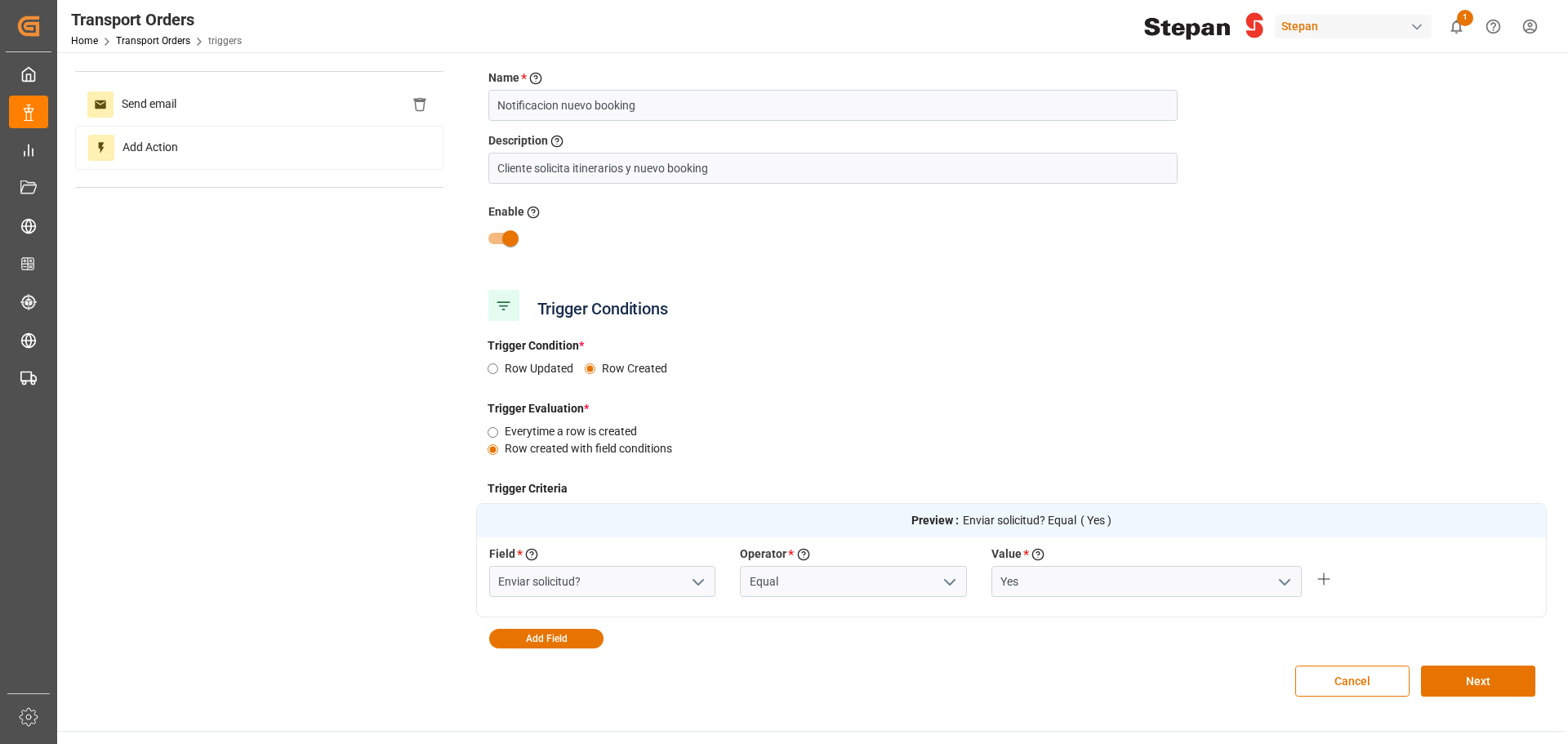
scroll to position [81, 0]
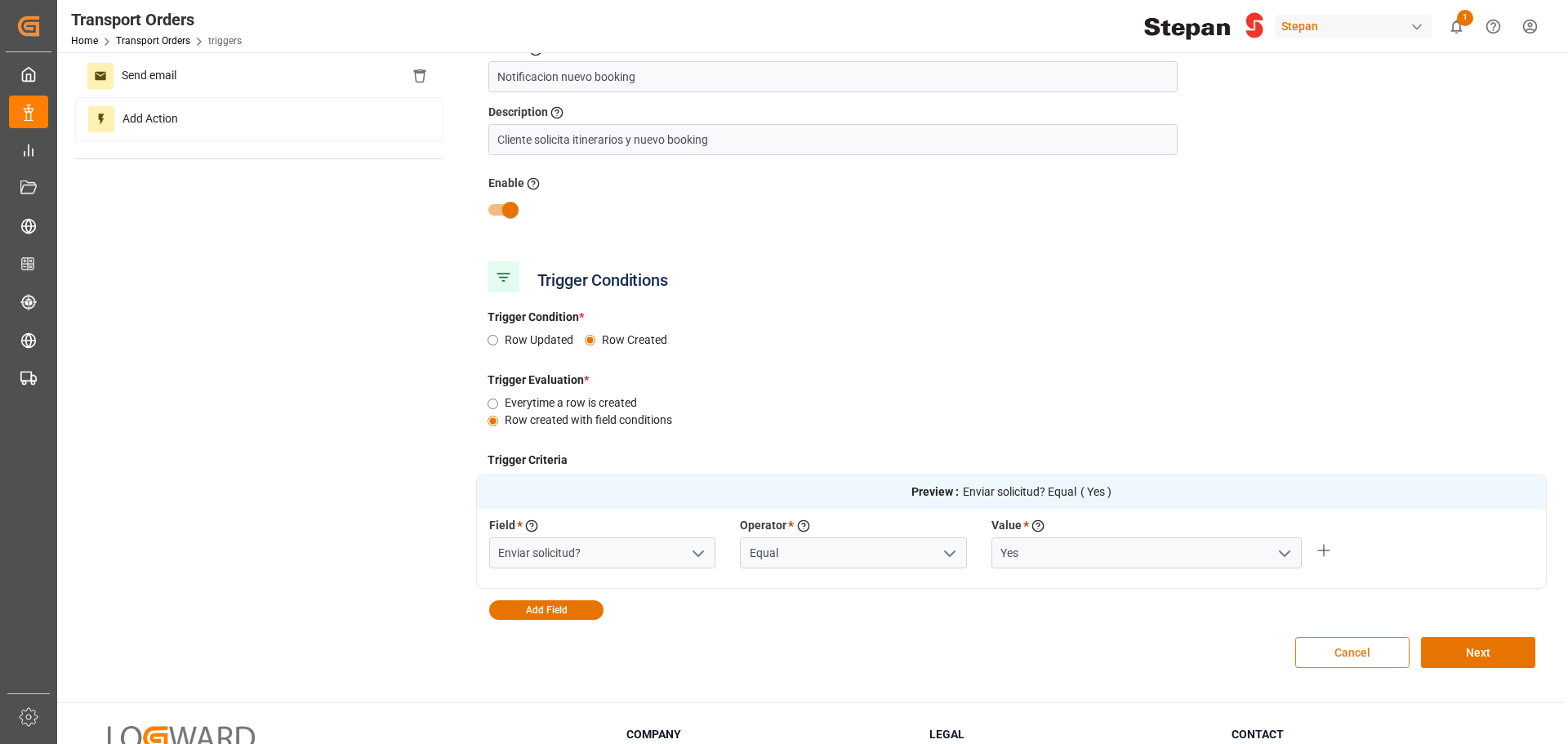
click at [1318, 659] on button "Cancel" at bounding box center [1352, 652] width 114 height 31
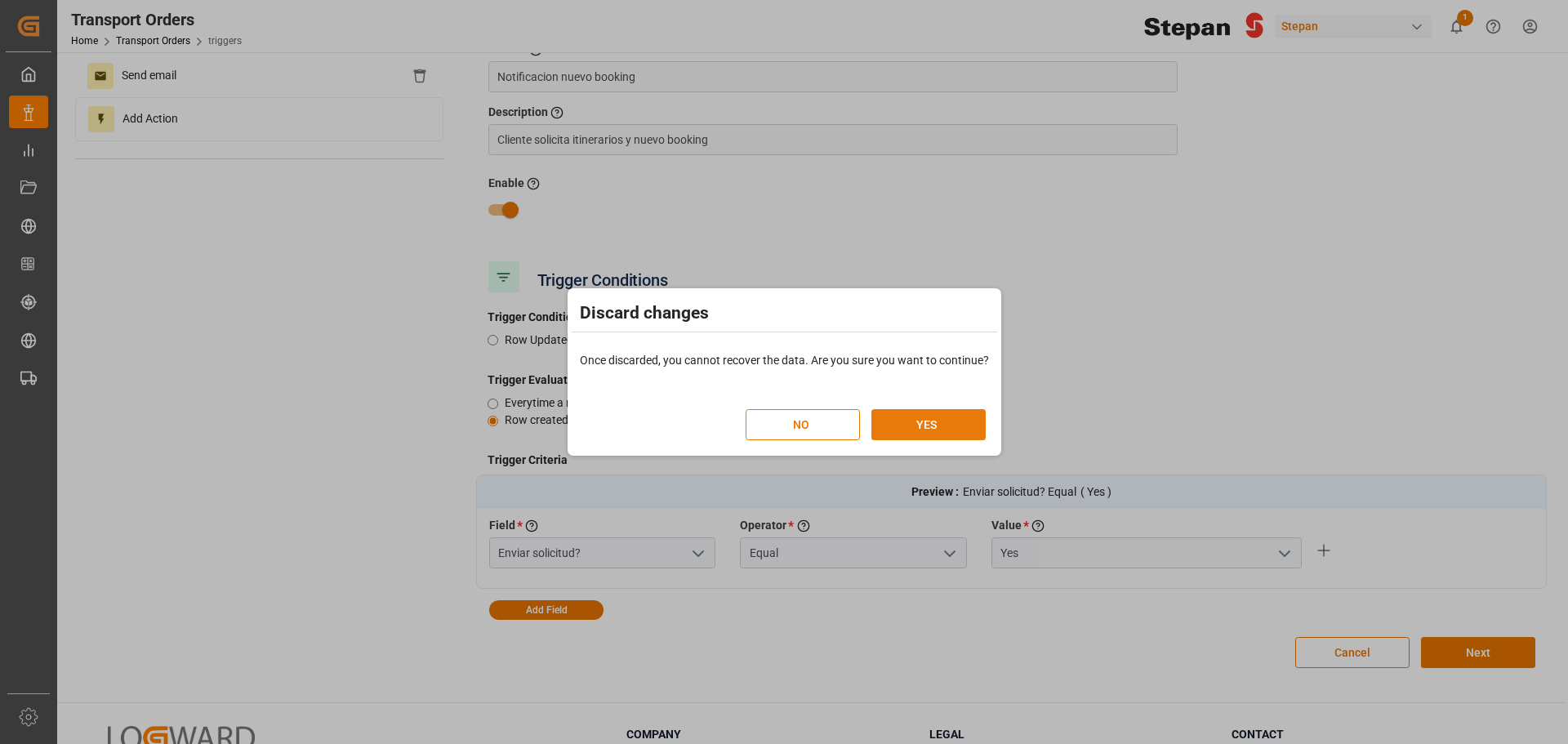
click at [939, 431] on button "YES" at bounding box center [928, 425] width 114 height 31
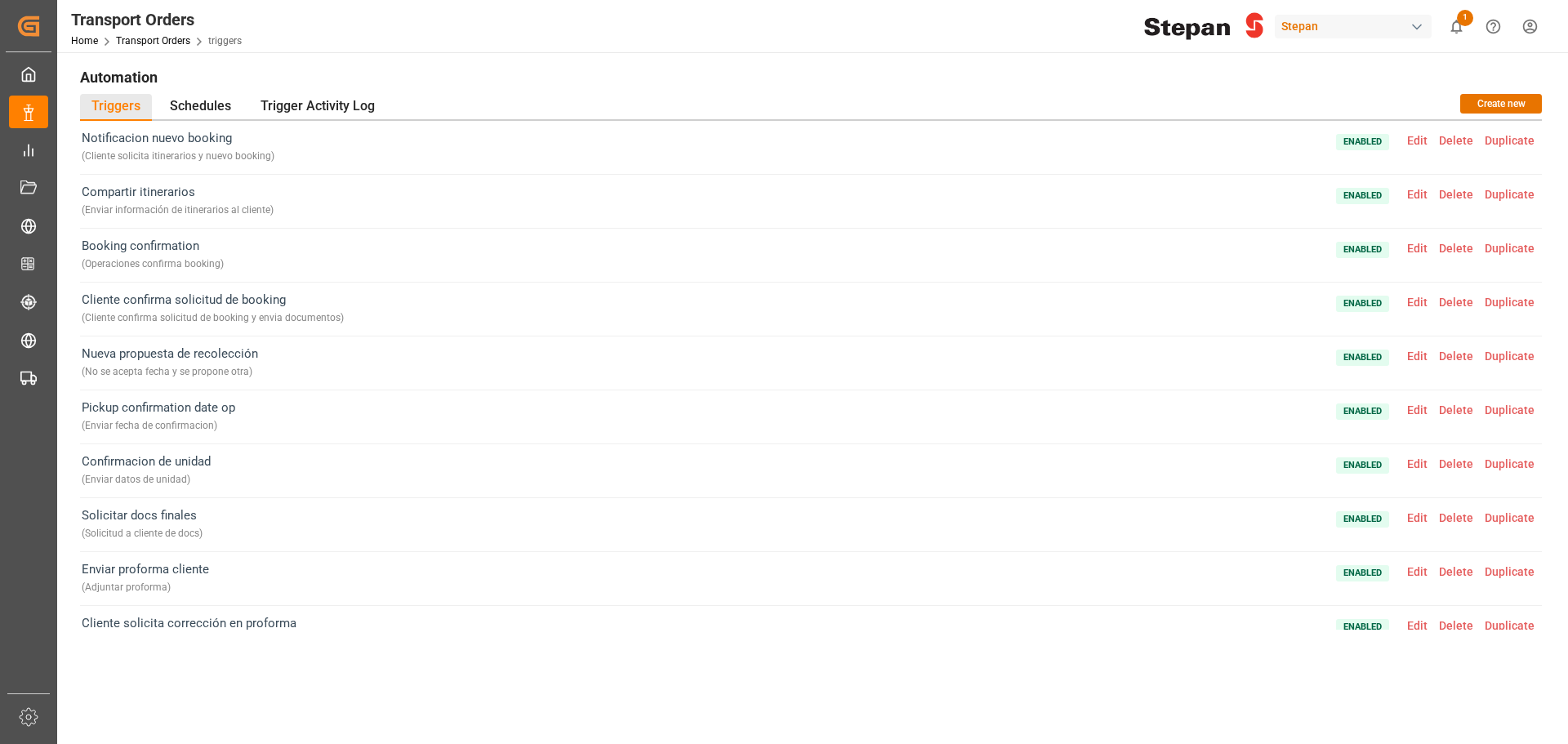
scroll to position [0, 0]
click at [137, 44] on link "Transport Orders" at bounding box center [153, 41] width 75 height 12
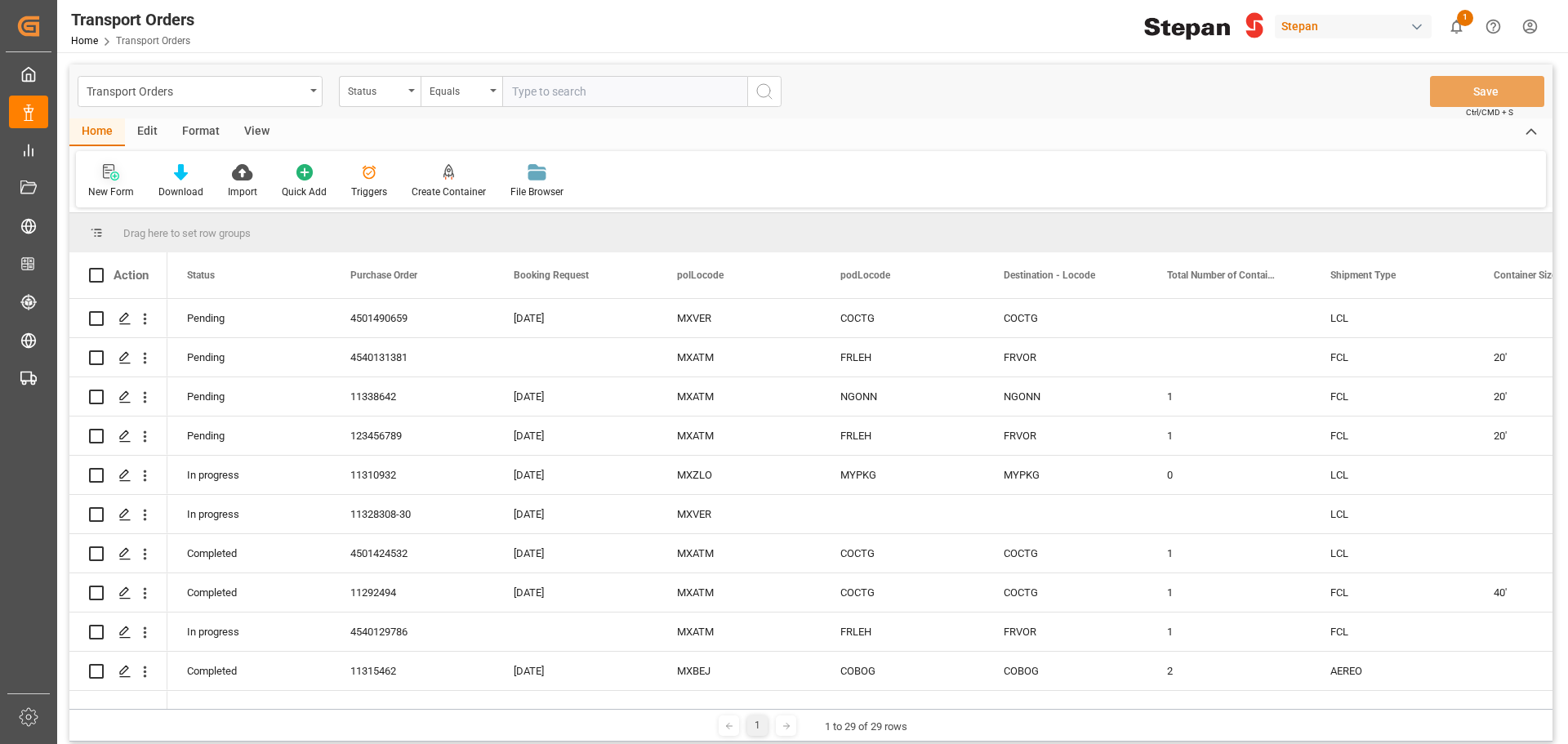
click at [134, 185] on div "New Form" at bounding box center [110, 181] width 71 height 36
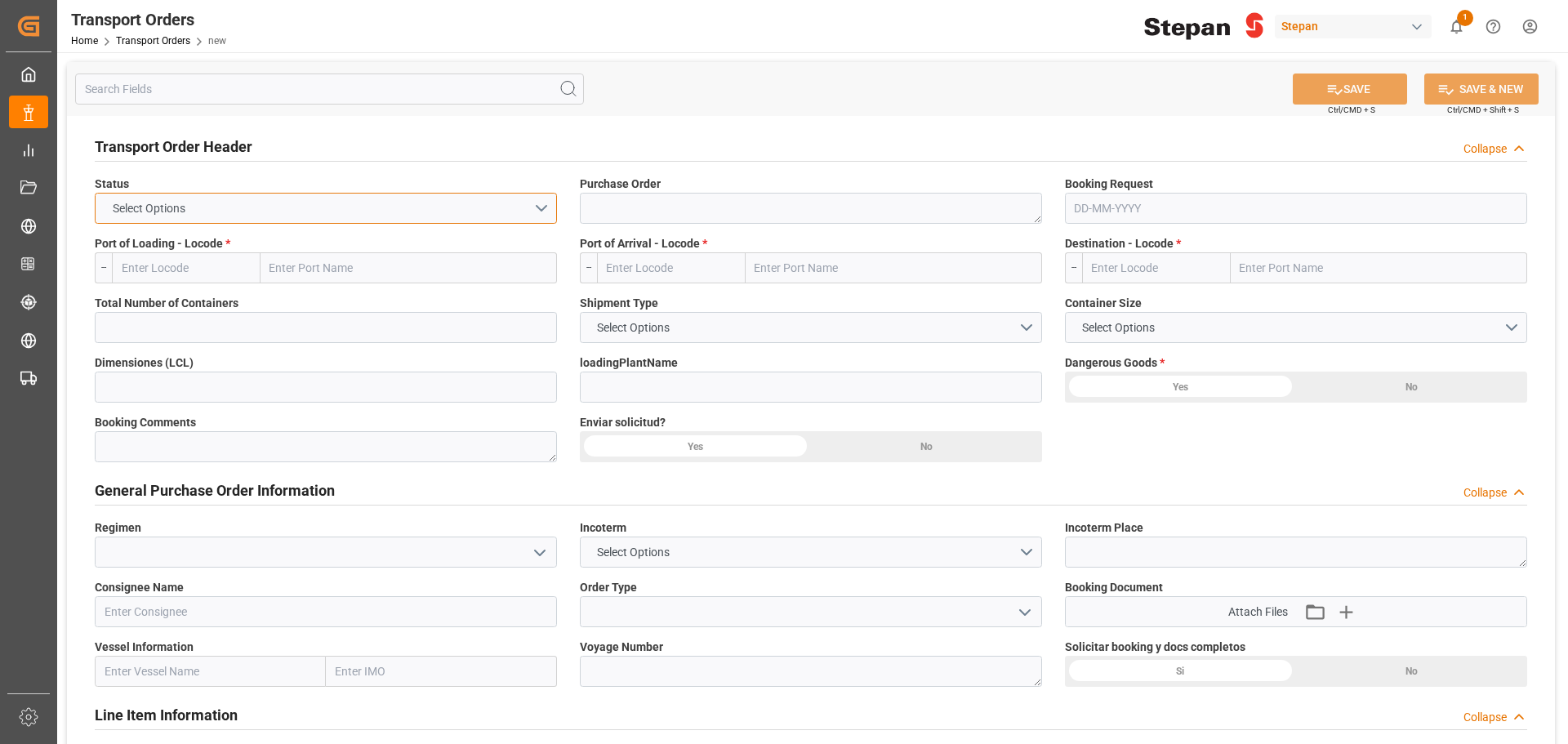
click at [351, 200] on button "Select Options" at bounding box center [326, 208] width 463 height 31
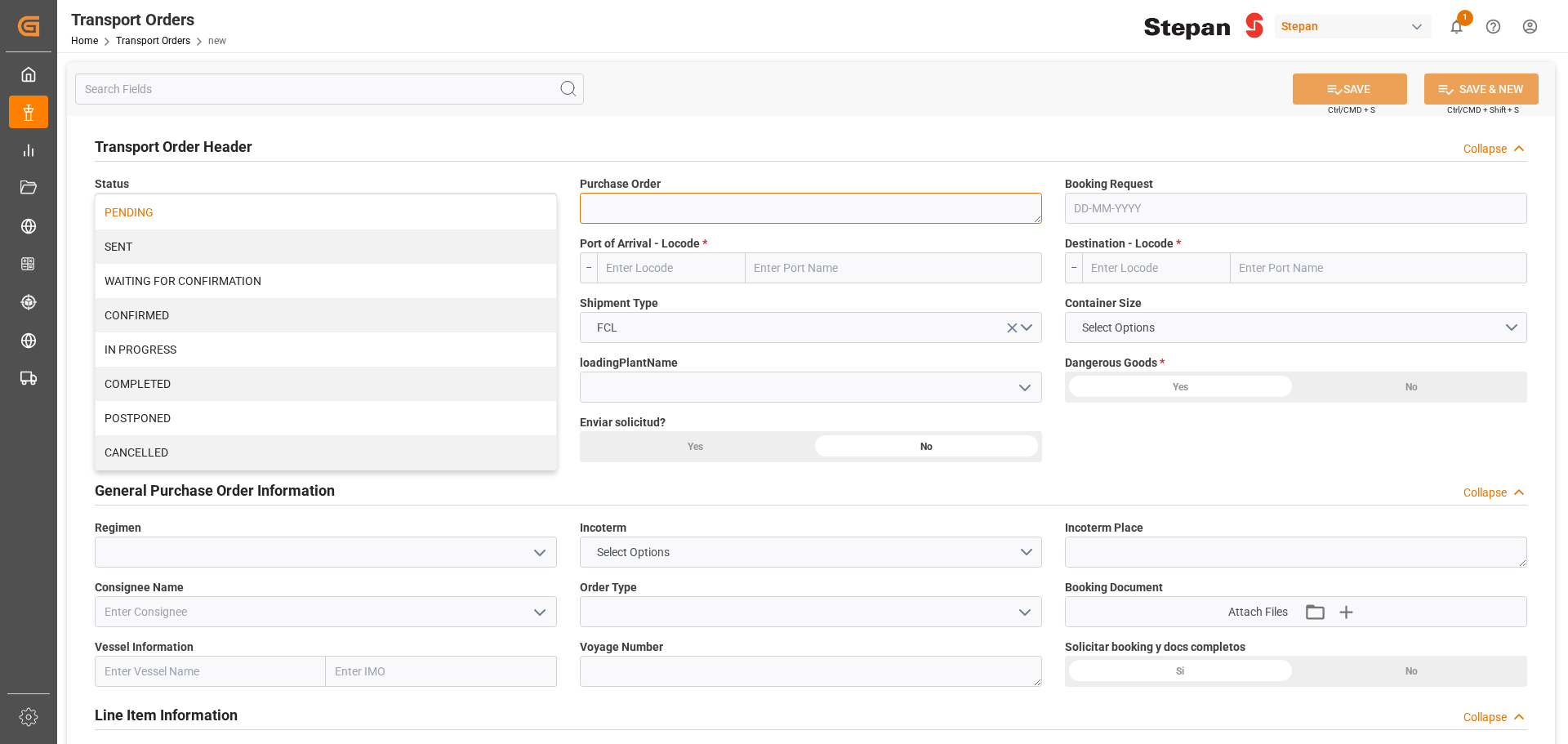
click at [697, 211] on textarea at bounding box center [811, 208] width 463 height 31
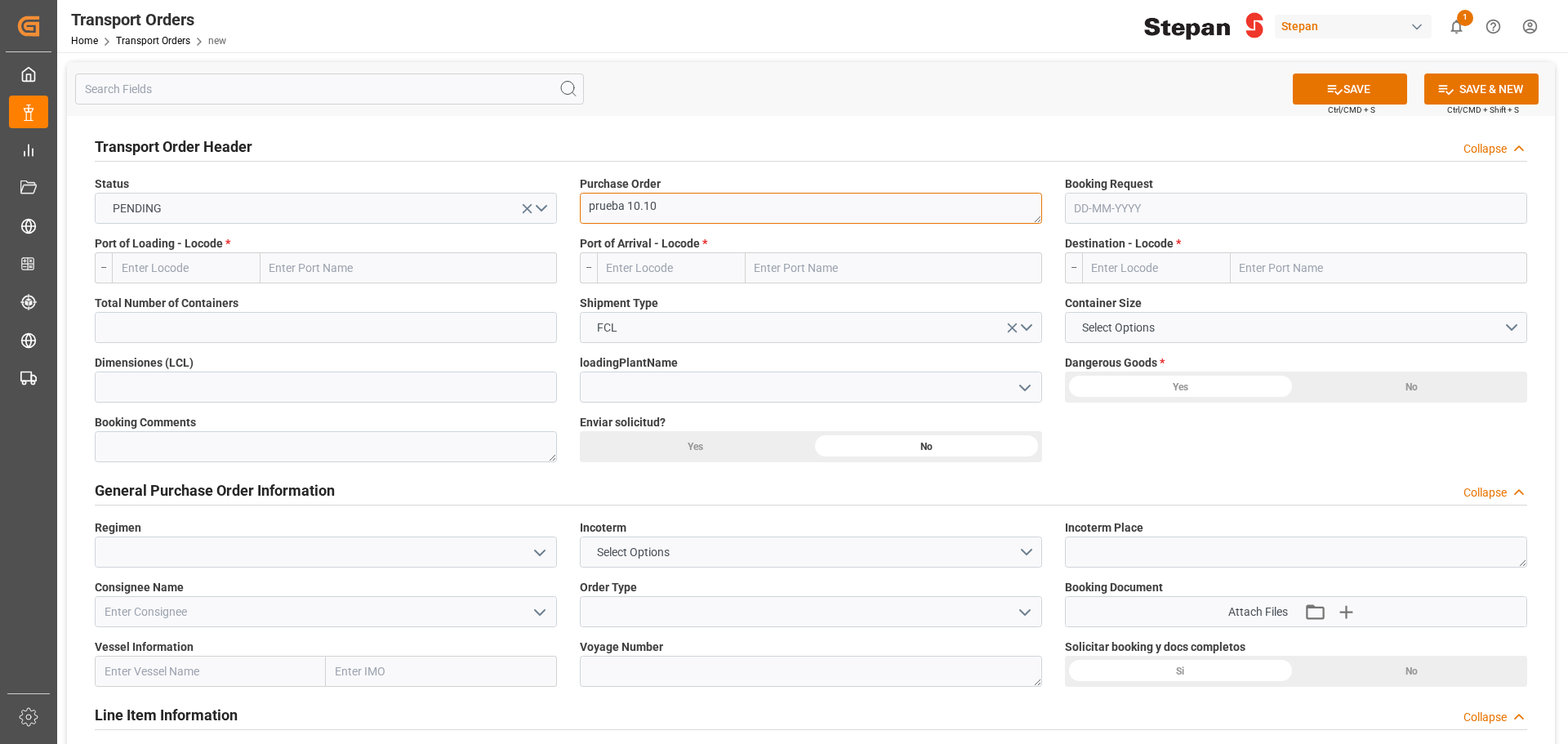
type textarea "prueba 10.10"
click at [1161, 206] on input "text" at bounding box center [1296, 208] width 463 height 31
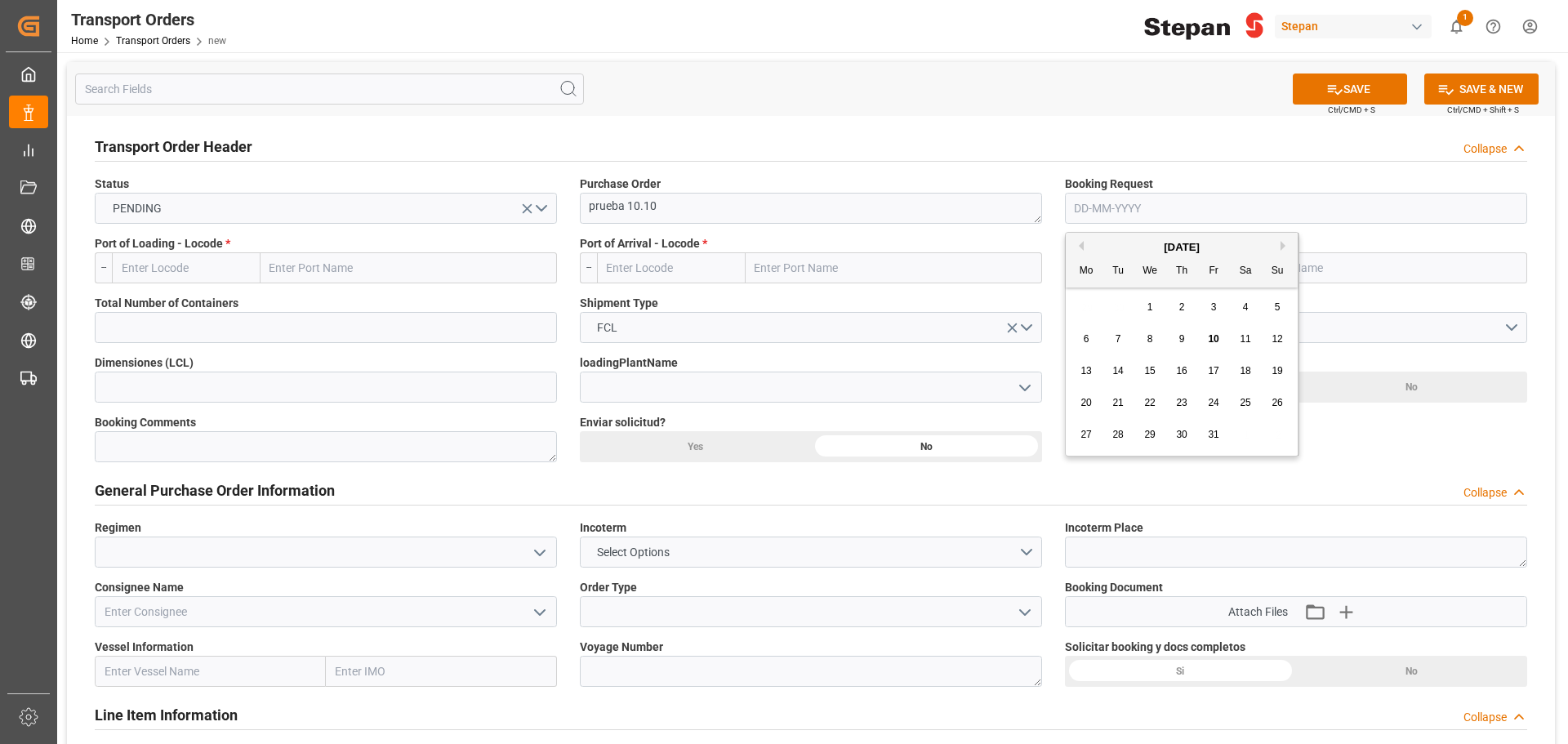
click at [1216, 340] on span "10" at bounding box center [1213, 339] width 11 height 12
type input "[DATE]"
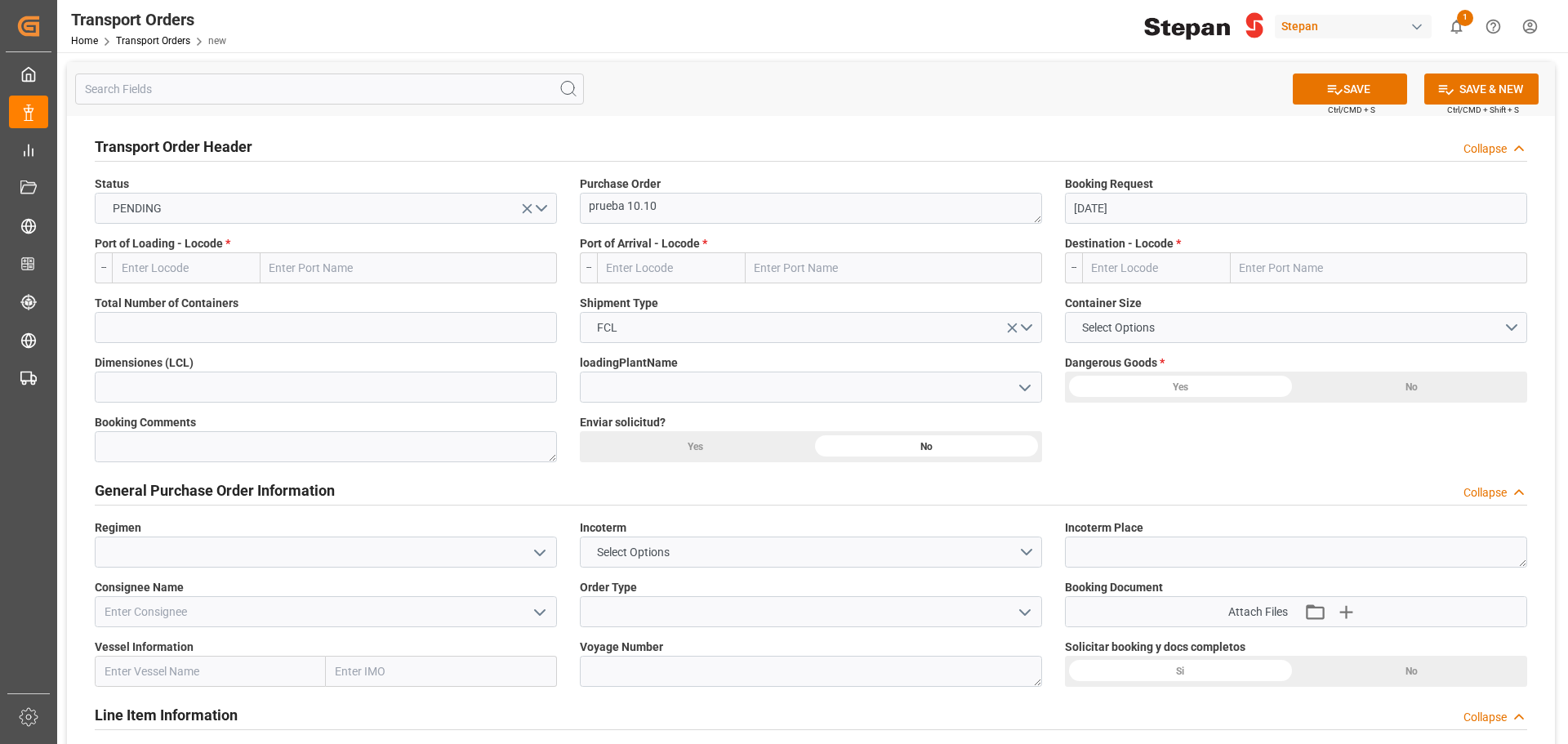
click at [348, 258] on input "text" at bounding box center [408, 268] width 296 height 31
type input "e"
type input "veracruz"
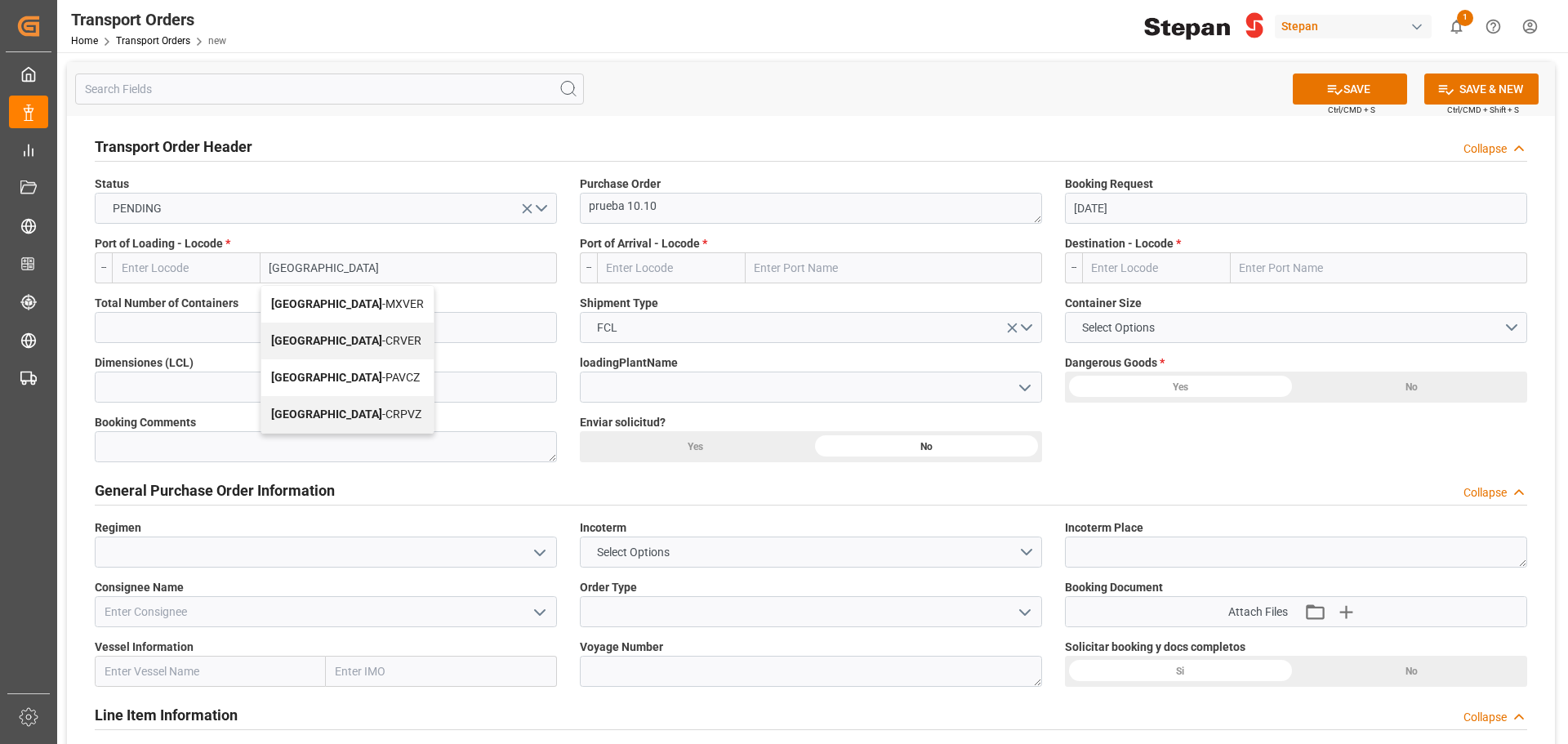
click at [321, 313] on div "Veracruz - MXVER" at bounding box center [347, 304] width 172 height 37
type input "MXVER"
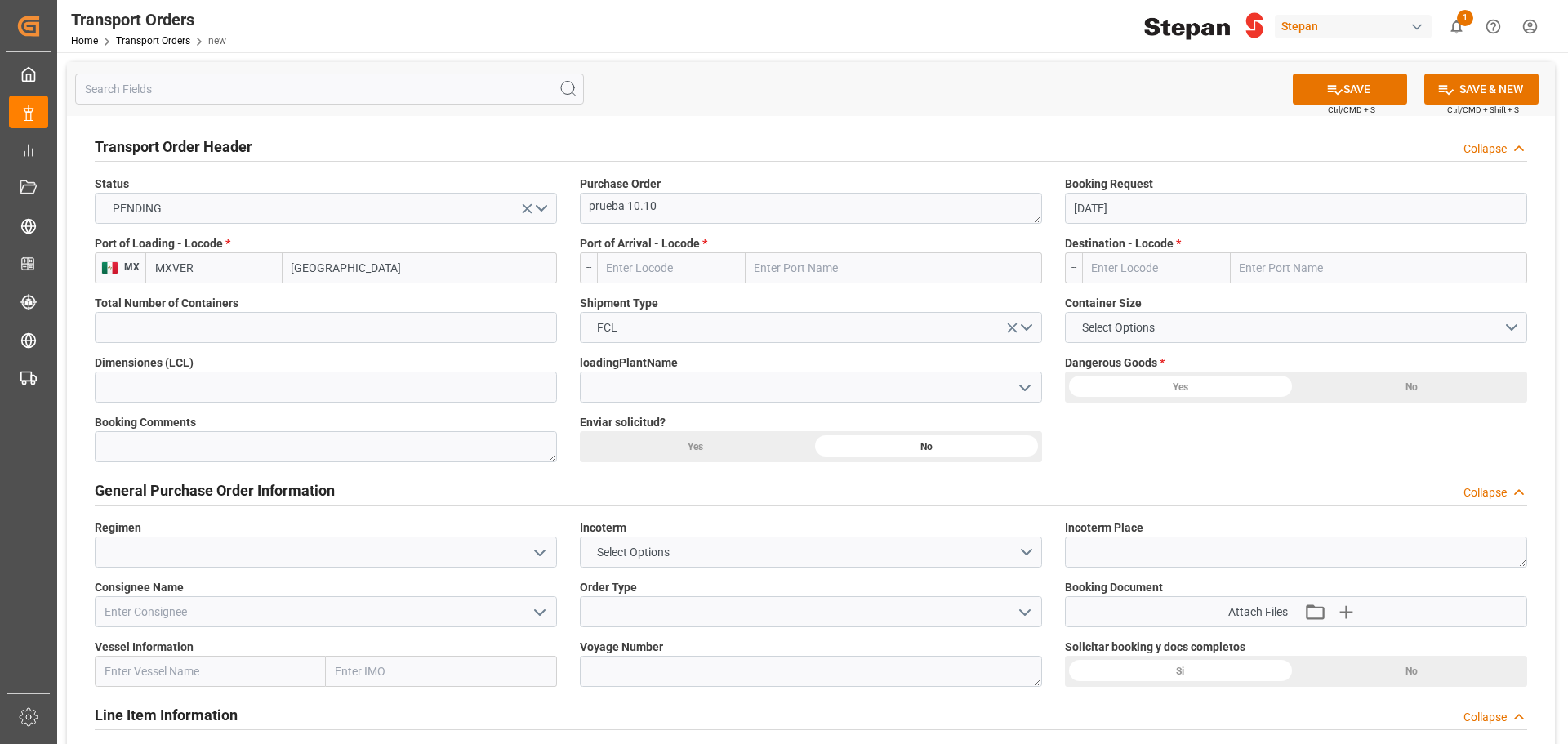
type input "[GEOGRAPHIC_DATA]"
click at [851, 269] on input "text" at bounding box center [893, 268] width 296 height 31
type input "cartagena"
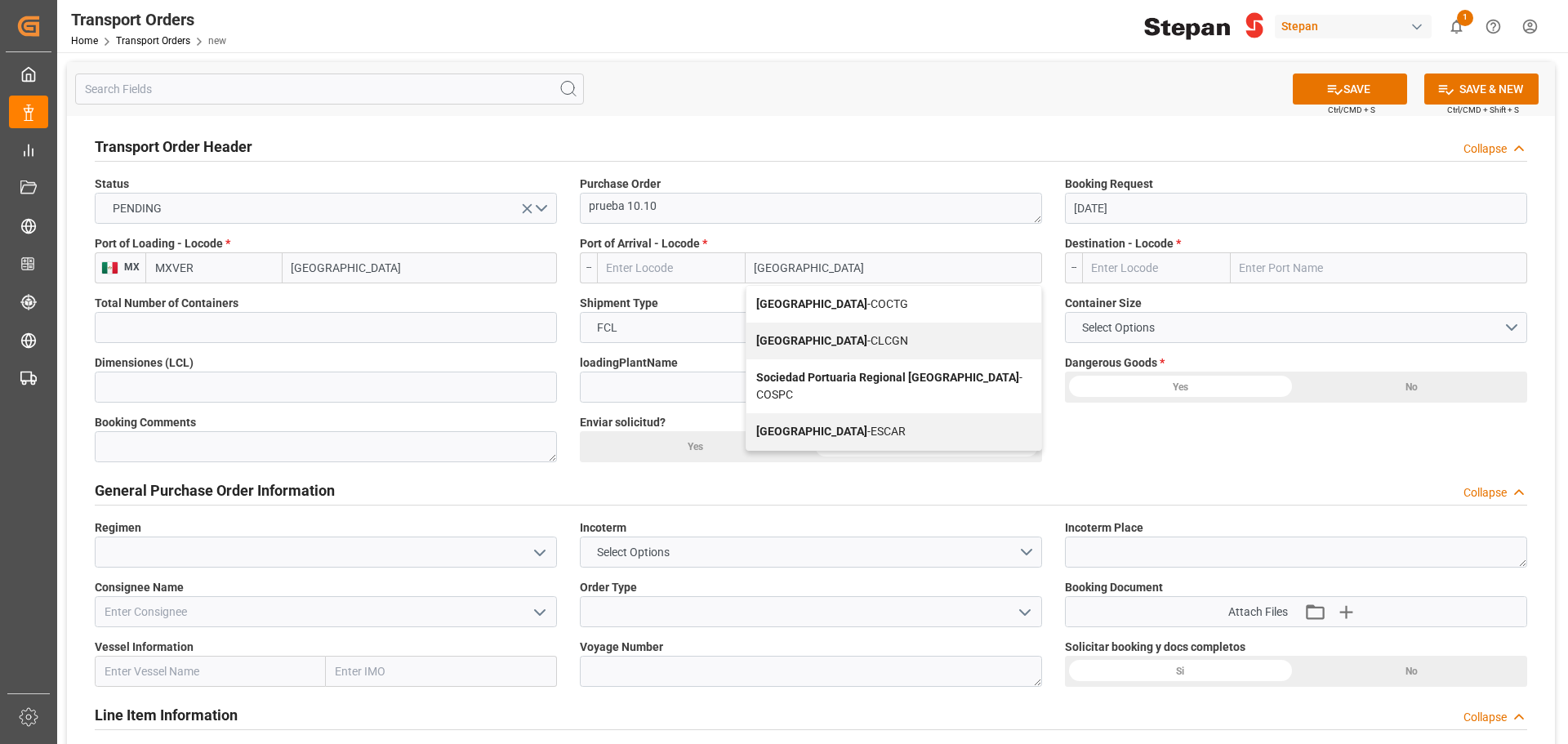
click at [841, 311] on div "Cartagena - COCTG" at bounding box center [893, 304] width 295 height 37
type input "COCTG"
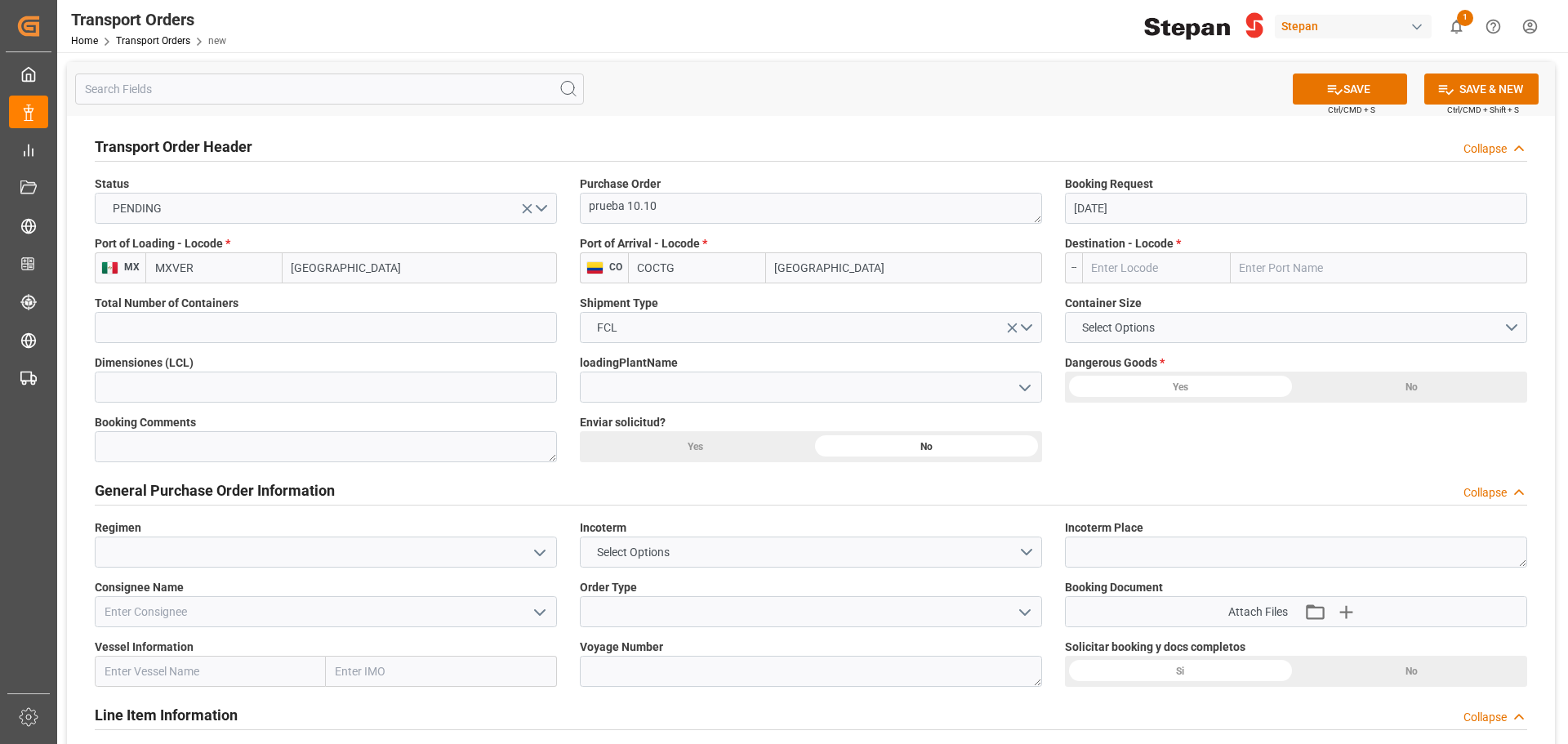
type input "[GEOGRAPHIC_DATA]"
click at [1264, 268] on input "text" at bounding box center [1378, 268] width 296 height 31
type input "cartagena"
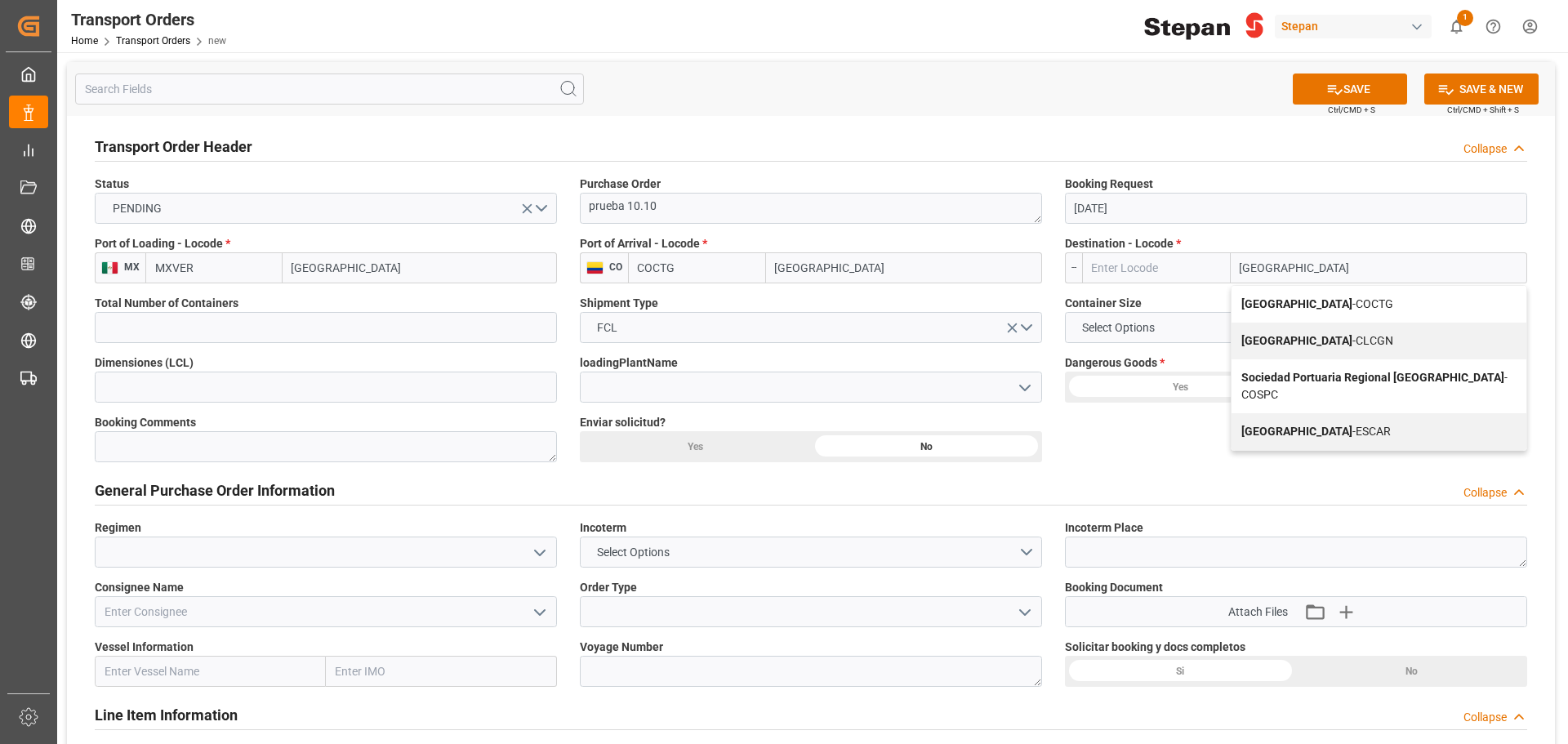
click at [1378, 300] on div "Cartagena - COCTG" at bounding box center [1378, 304] width 295 height 37
type input "COCTG"
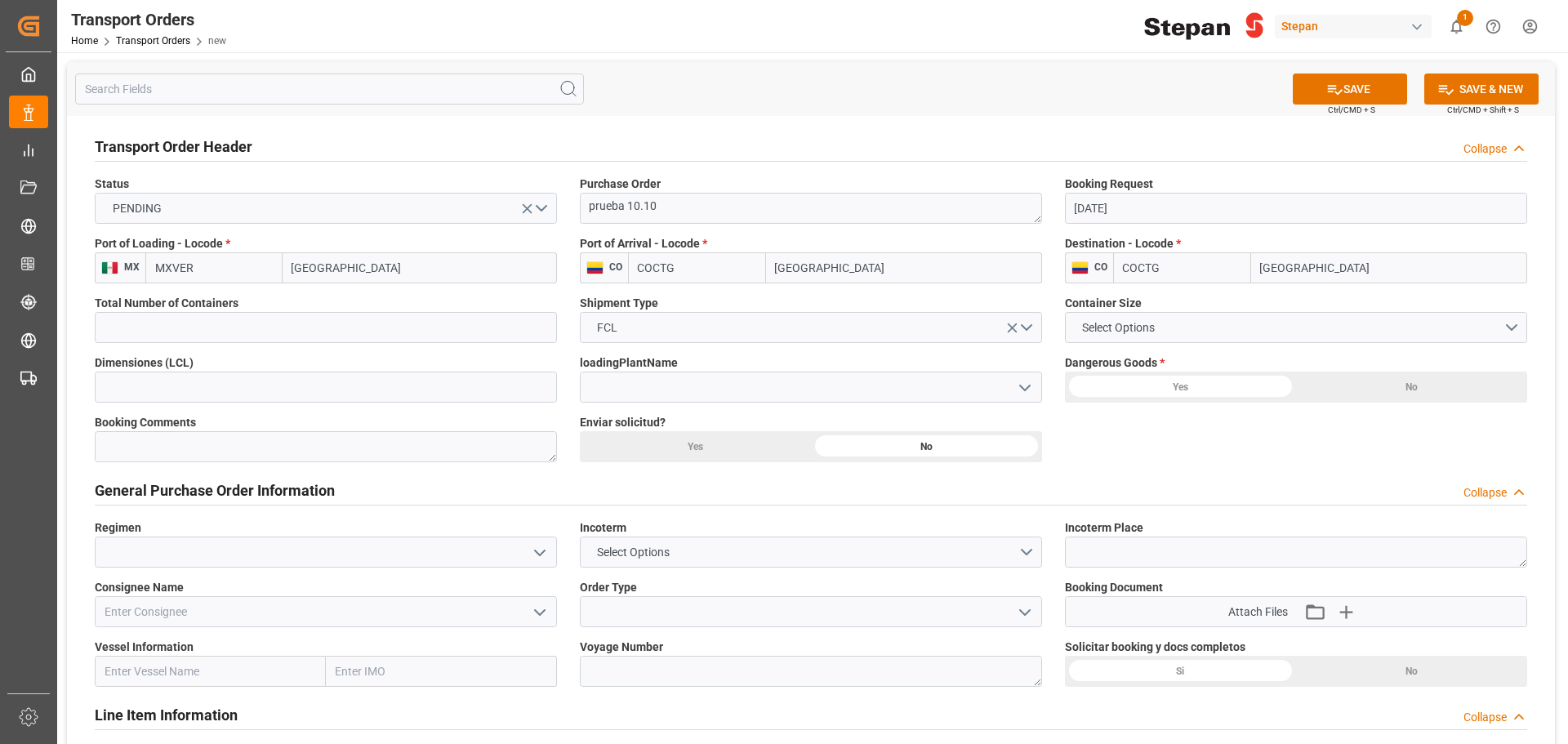
type input "[GEOGRAPHIC_DATA]"
click at [416, 334] on input "text" at bounding box center [326, 327] width 463 height 31
type input "1"
click at [1513, 326] on button "Select Options" at bounding box center [1296, 327] width 463 height 31
click at [1104, 389] on div "20 TK" at bounding box center [1296, 400] width 461 height 34
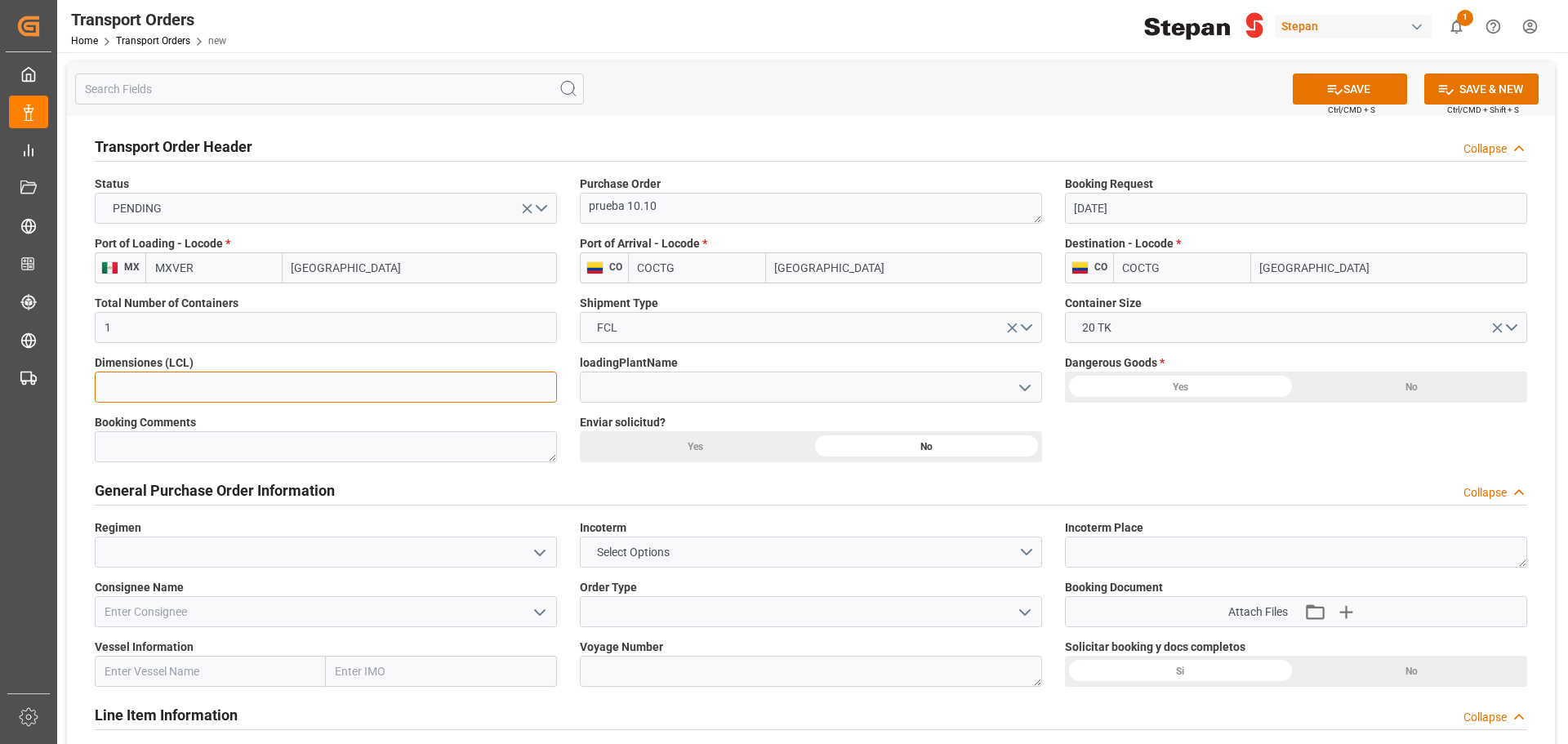
click at [203, 389] on input "text" at bounding box center [326, 387] width 463 height 31
click at [1019, 387] on icon "open menu" at bounding box center [1025, 388] width 19 height 19
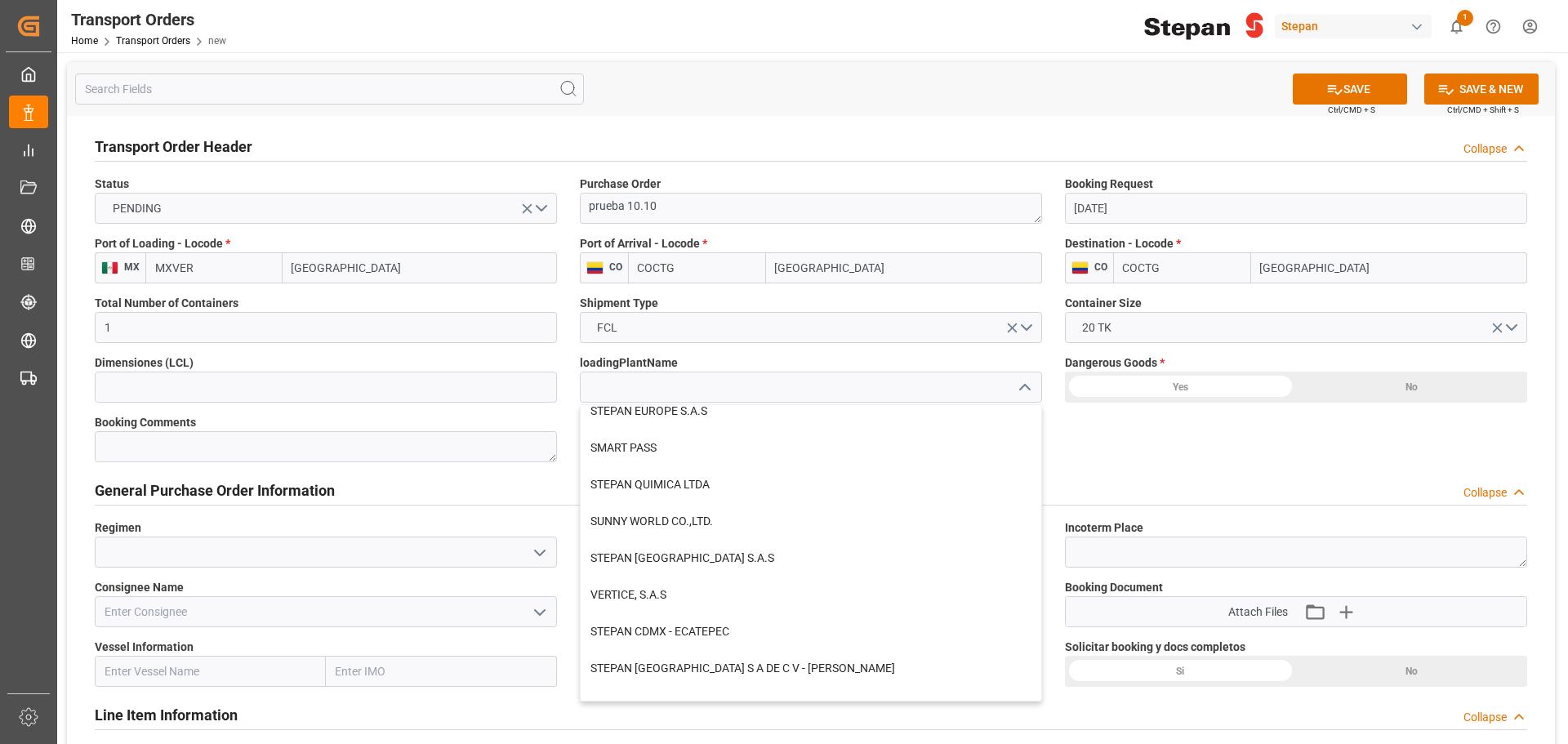
scroll to position [329, 0]
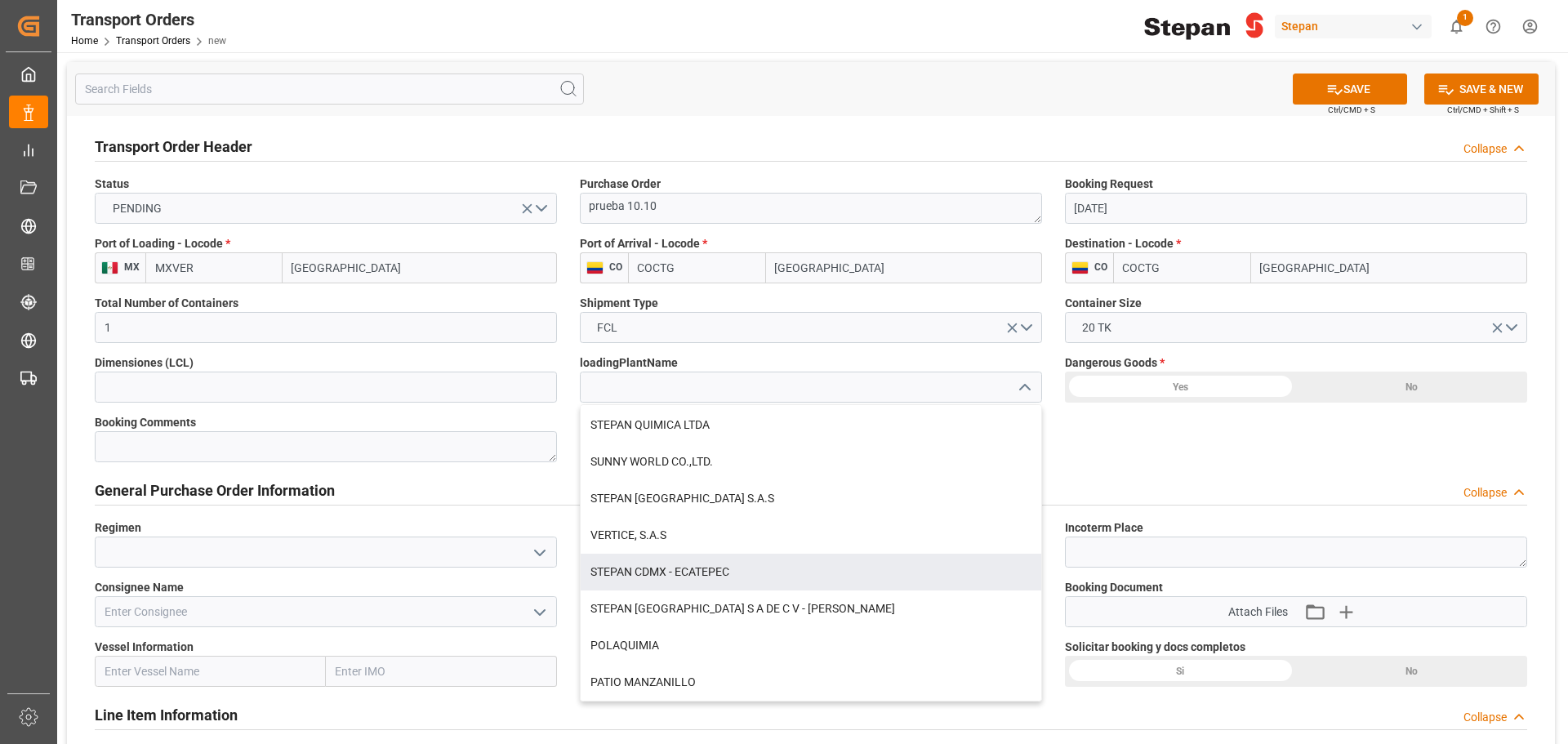
click at [751, 567] on div "STEPAN CDMX - ECATEPEC" at bounding box center [811, 572] width 461 height 37
type input "STEPAN CDMX - ECATEPEC"
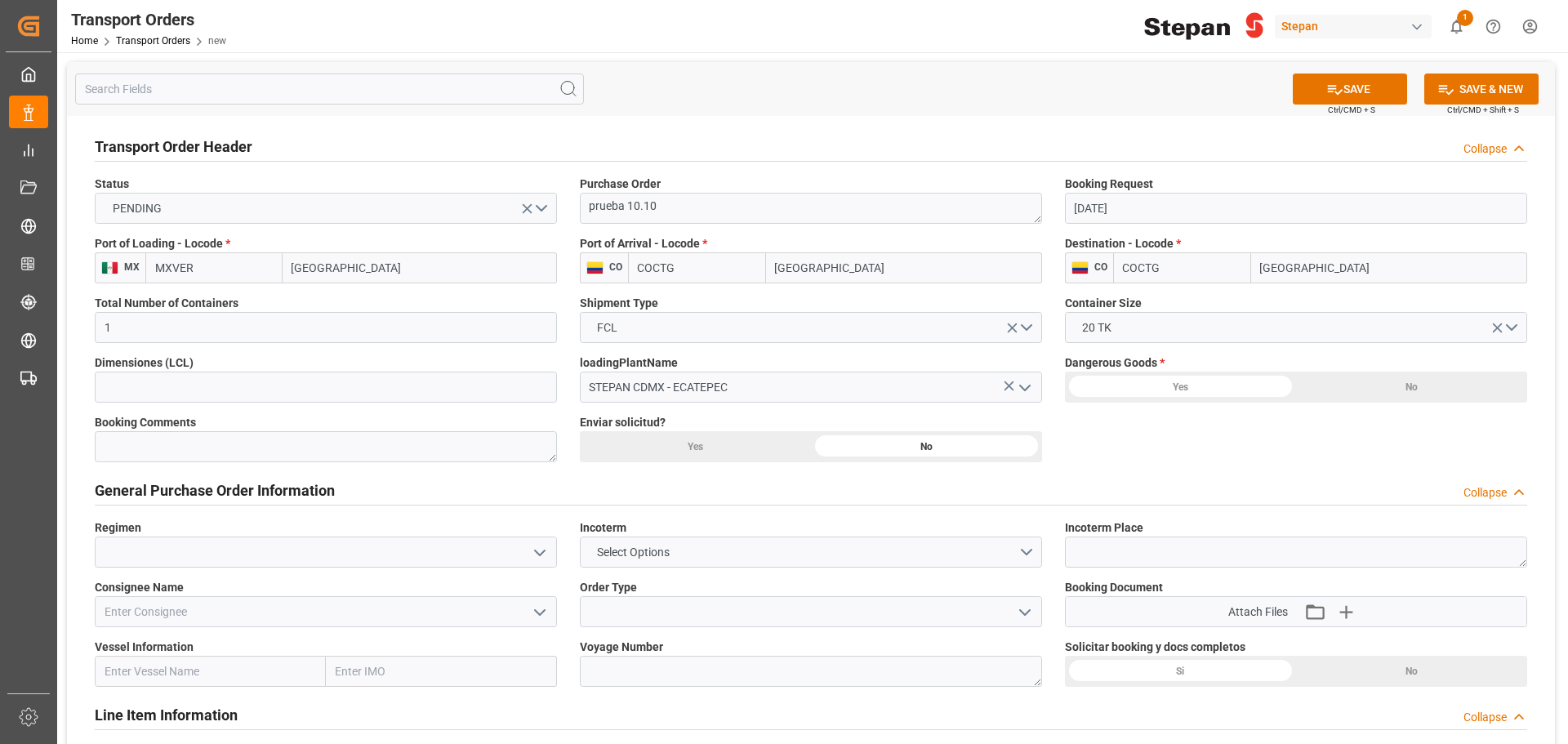
click at [1419, 392] on div "No" at bounding box center [1411, 387] width 231 height 31
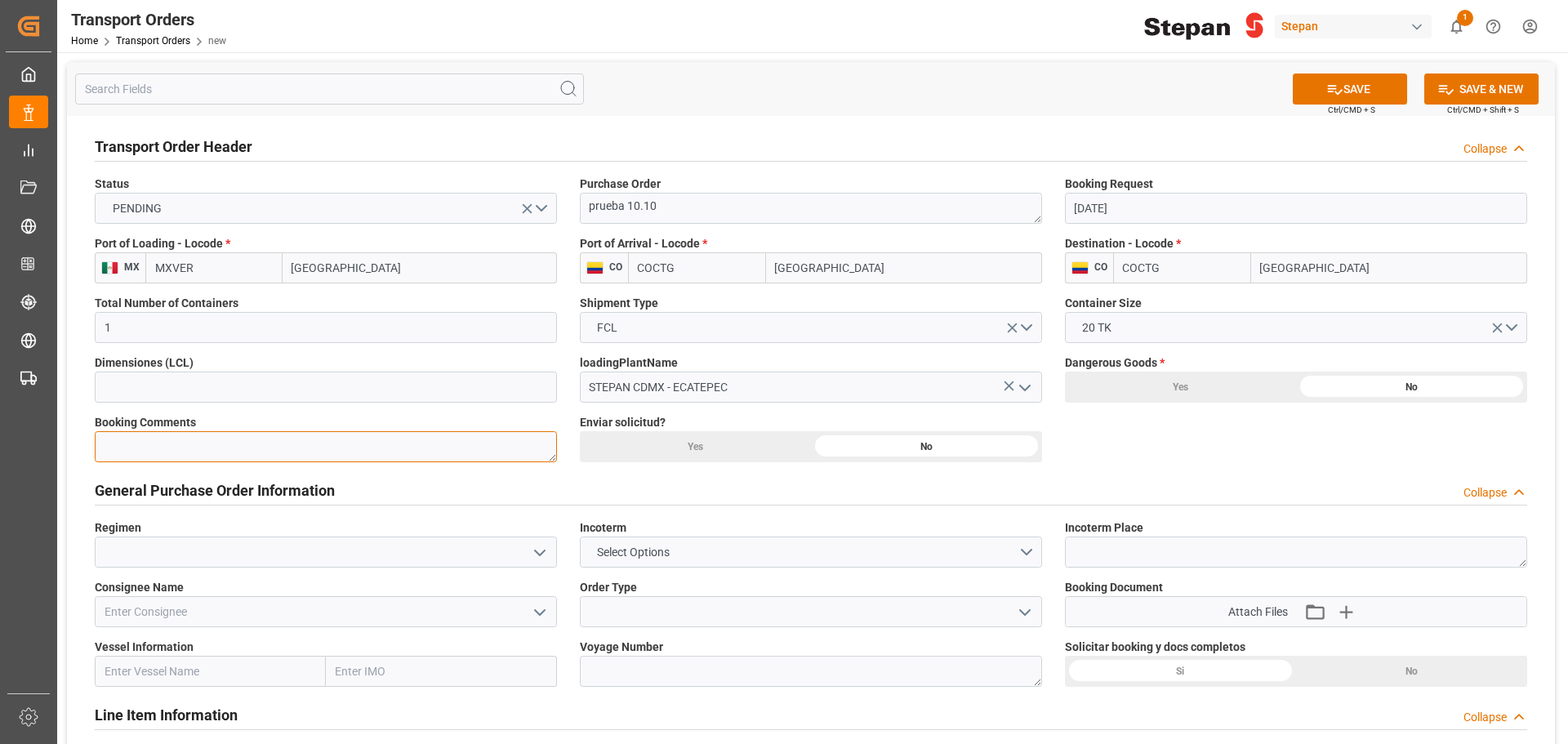
click at [201, 447] on textarea at bounding box center [326, 446] width 463 height 31
type textarea "prueba [PERSON_NAME]"
click at [696, 439] on div "Yes" at bounding box center [695, 446] width 231 height 31
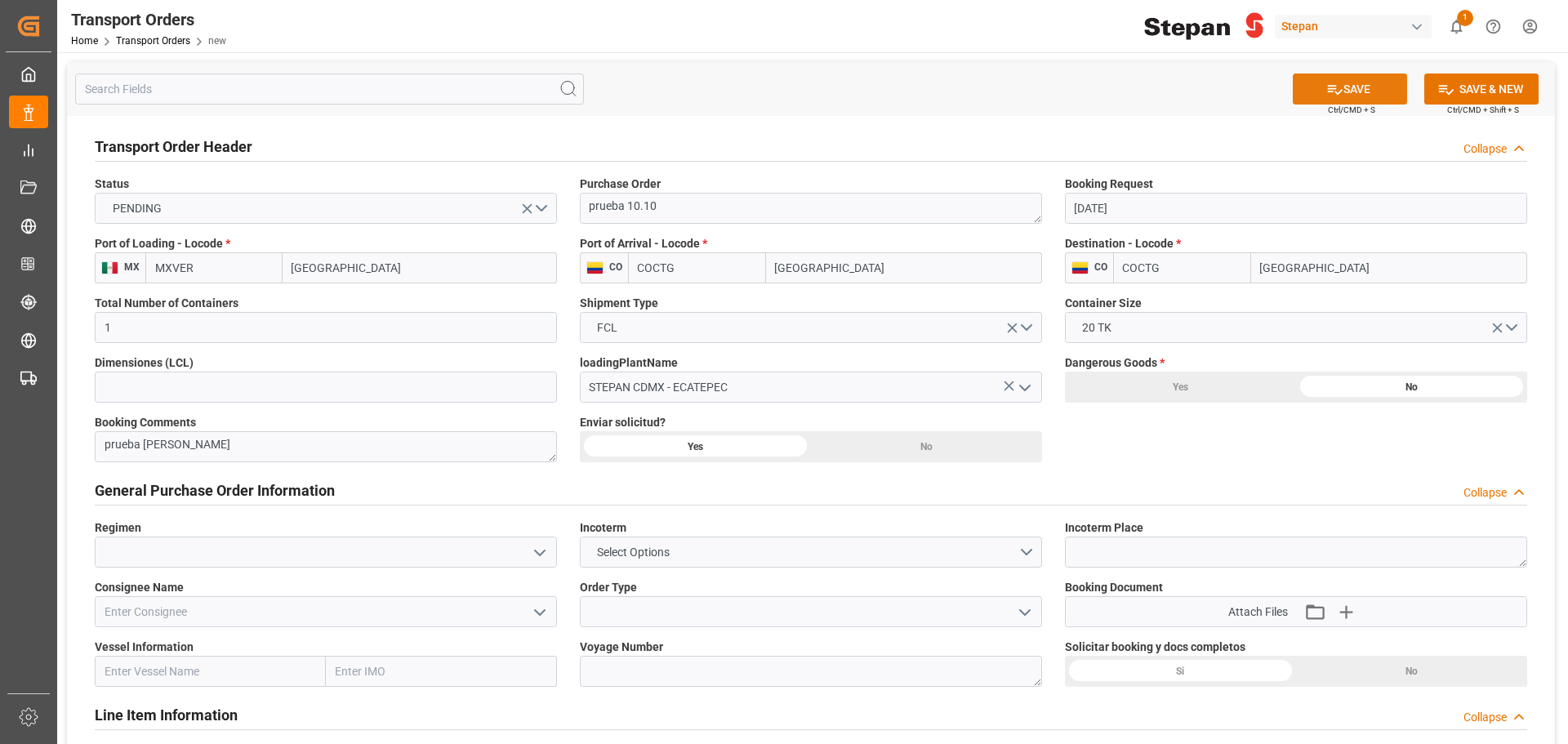
click at [1367, 102] on button "SAVE" at bounding box center [1350, 89] width 114 height 31
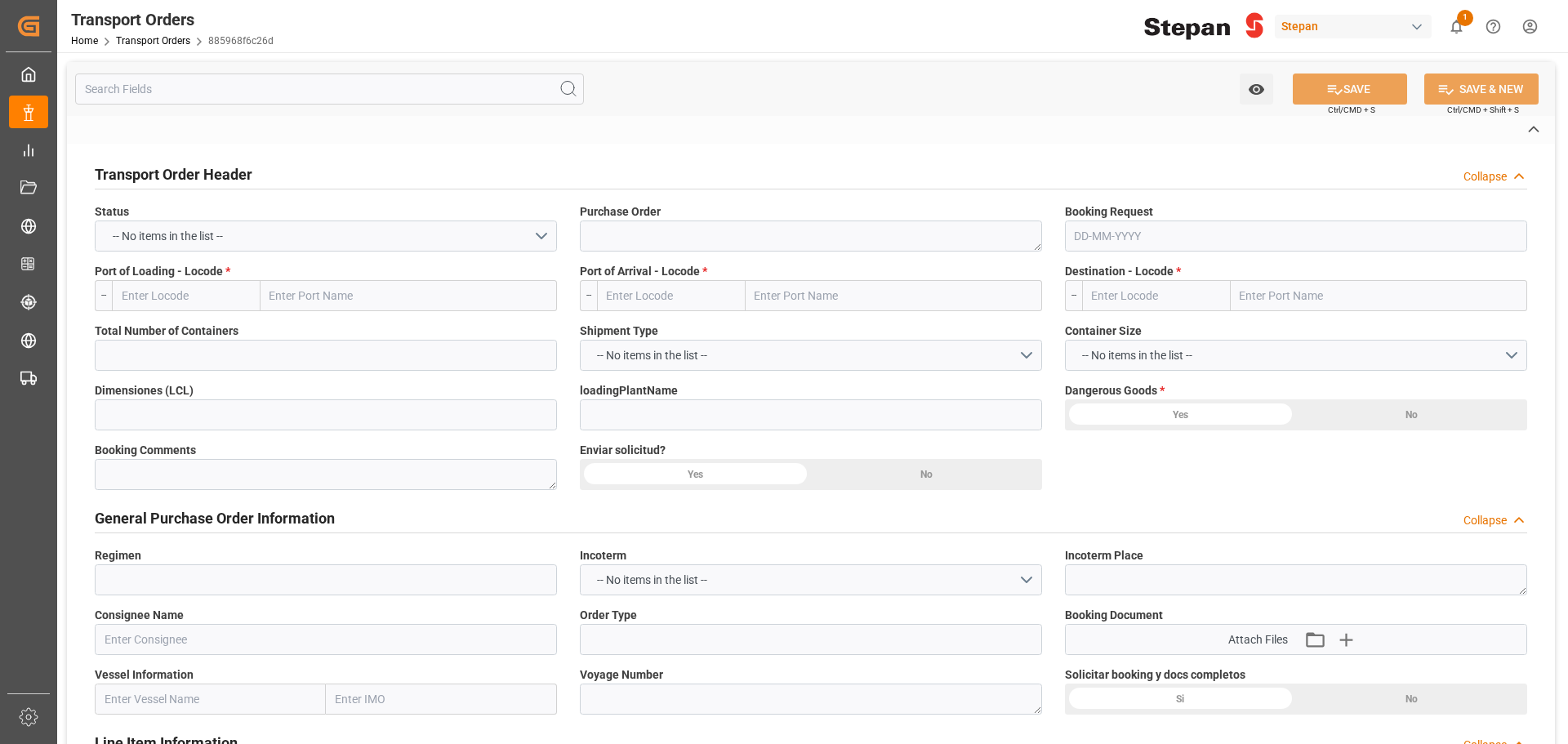
type textarea "prueba 10.10"
type input "[GEOGRAPHIC_DATA]"
type input "STEPAN CDMX - ECATEPEC"
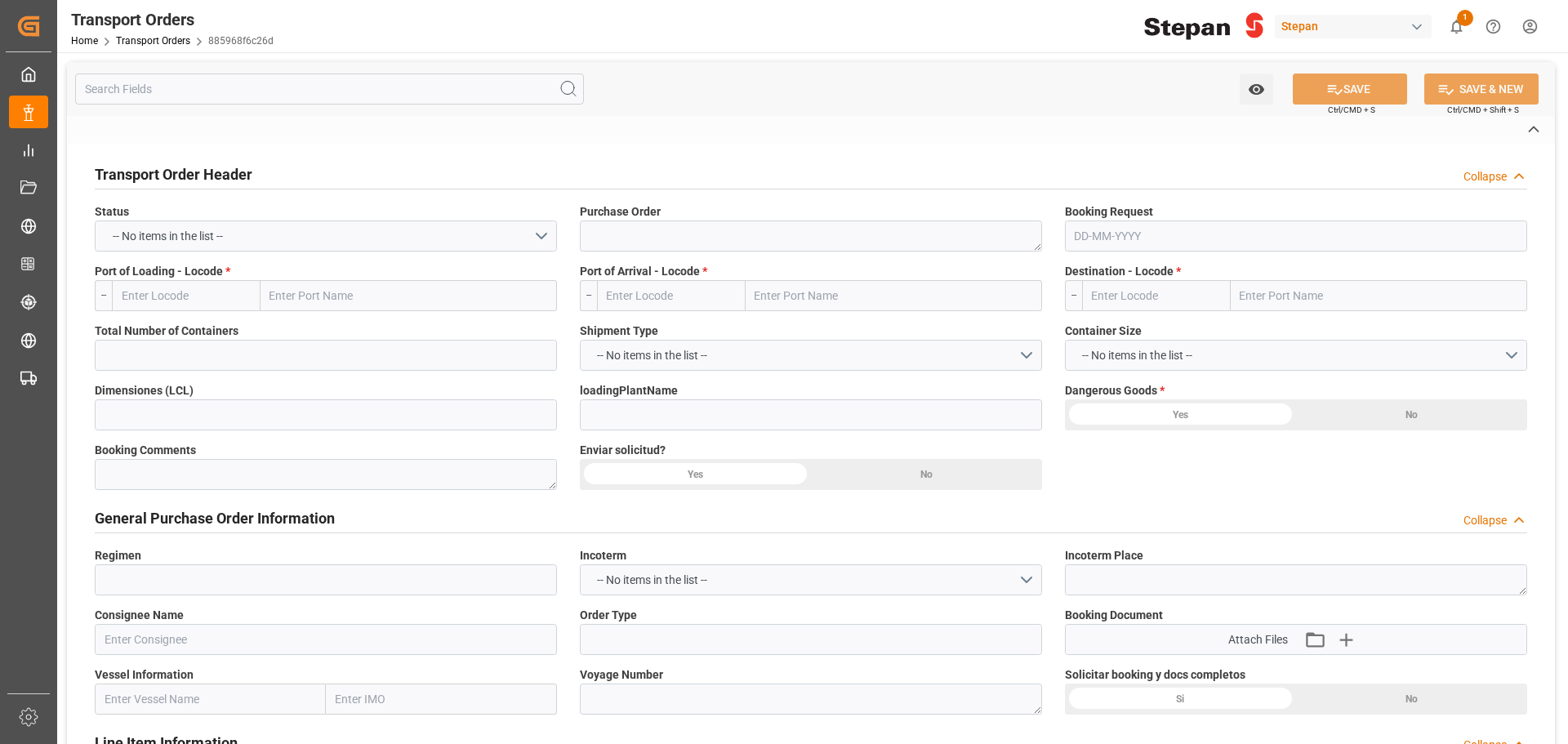
type textarea "prueba [PERSON_NAME]"
type input "885968f6c26d"
type input "Export"
type textarea "[GEOGRAPHIC_DATA]"
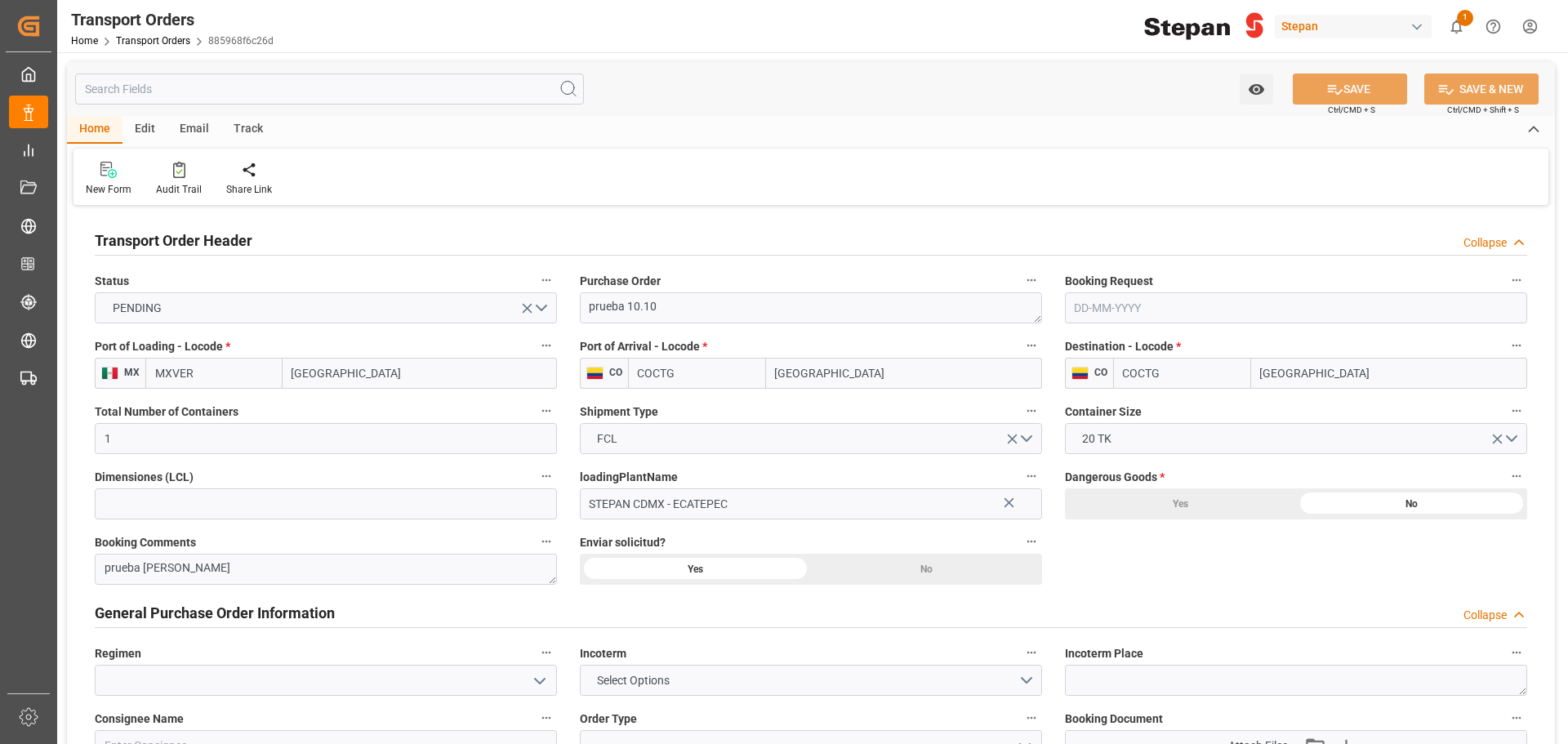
type input "MXVER"
type input "COCTG"
type input "1"
type input "[DATE]"
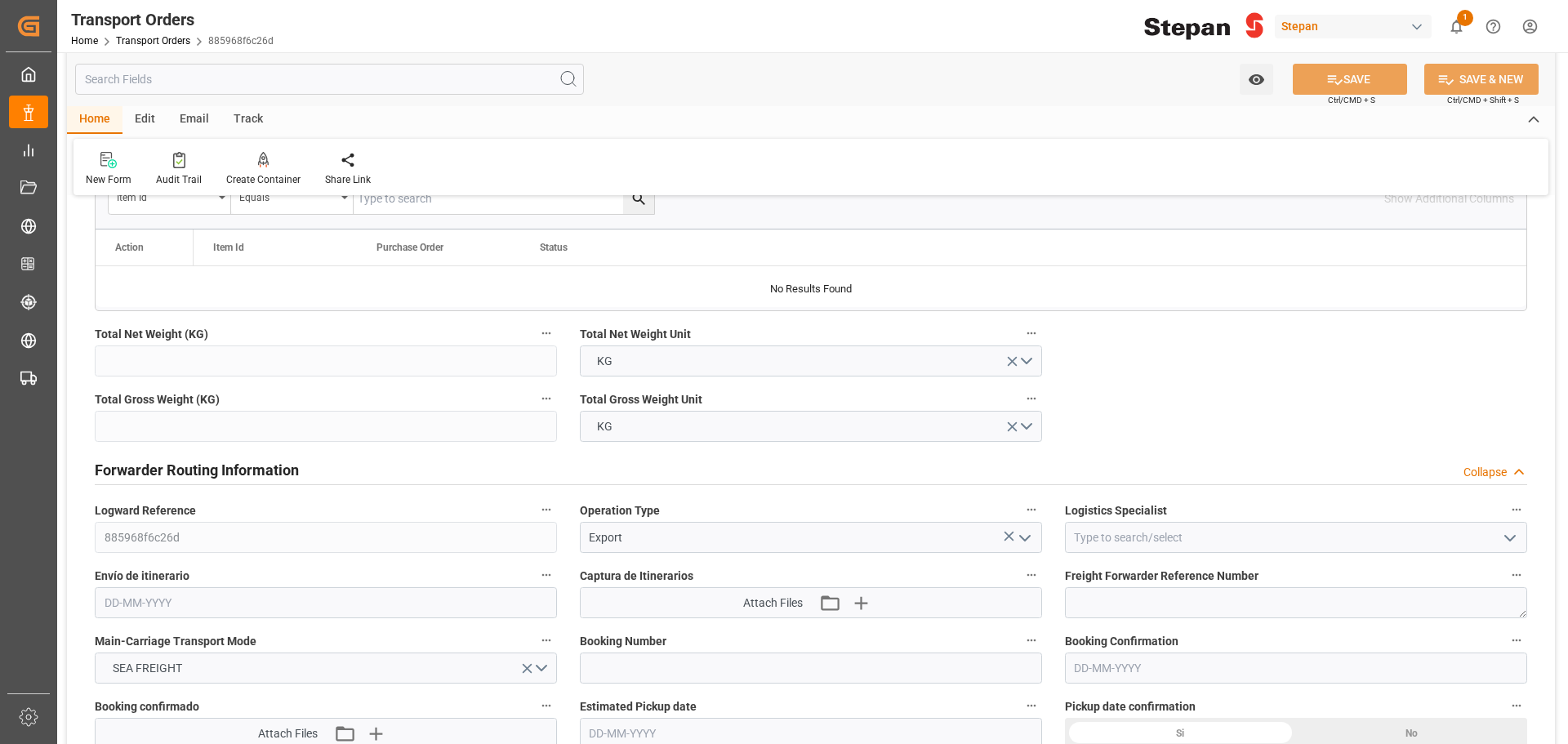
scroll to position [817, 0]
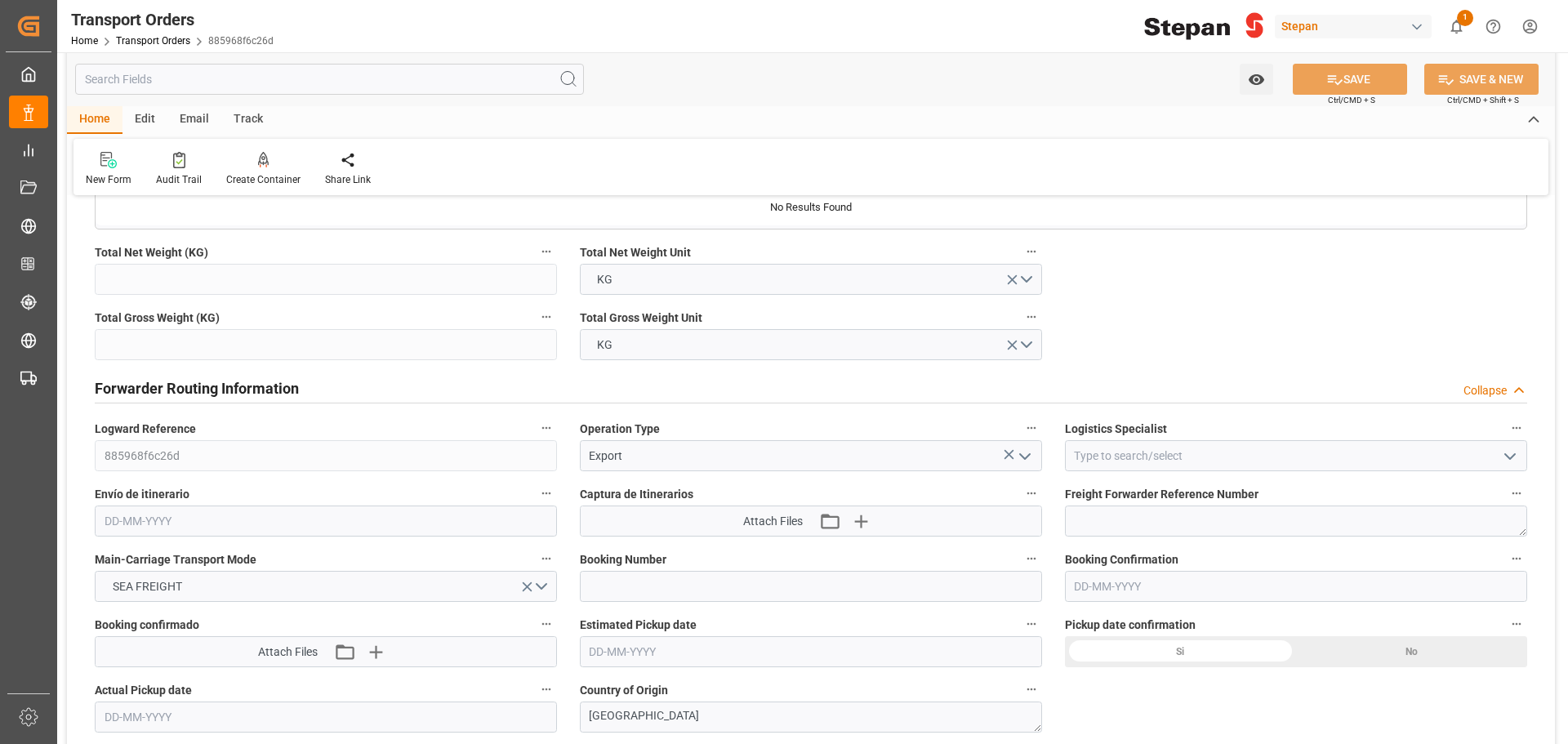
click at [1508, 457] on polyline "open menu" at bounding box center [1510, 456] width 10 height 5
click at [1152, 504] on div "[PERSON_NAME]" at bounding box center [1296, 491] width 461 height 37
type input "[PERSON_NAME]"
click at [259, 524] on input "text" at bounding box center [326, 521] width 463 height 31
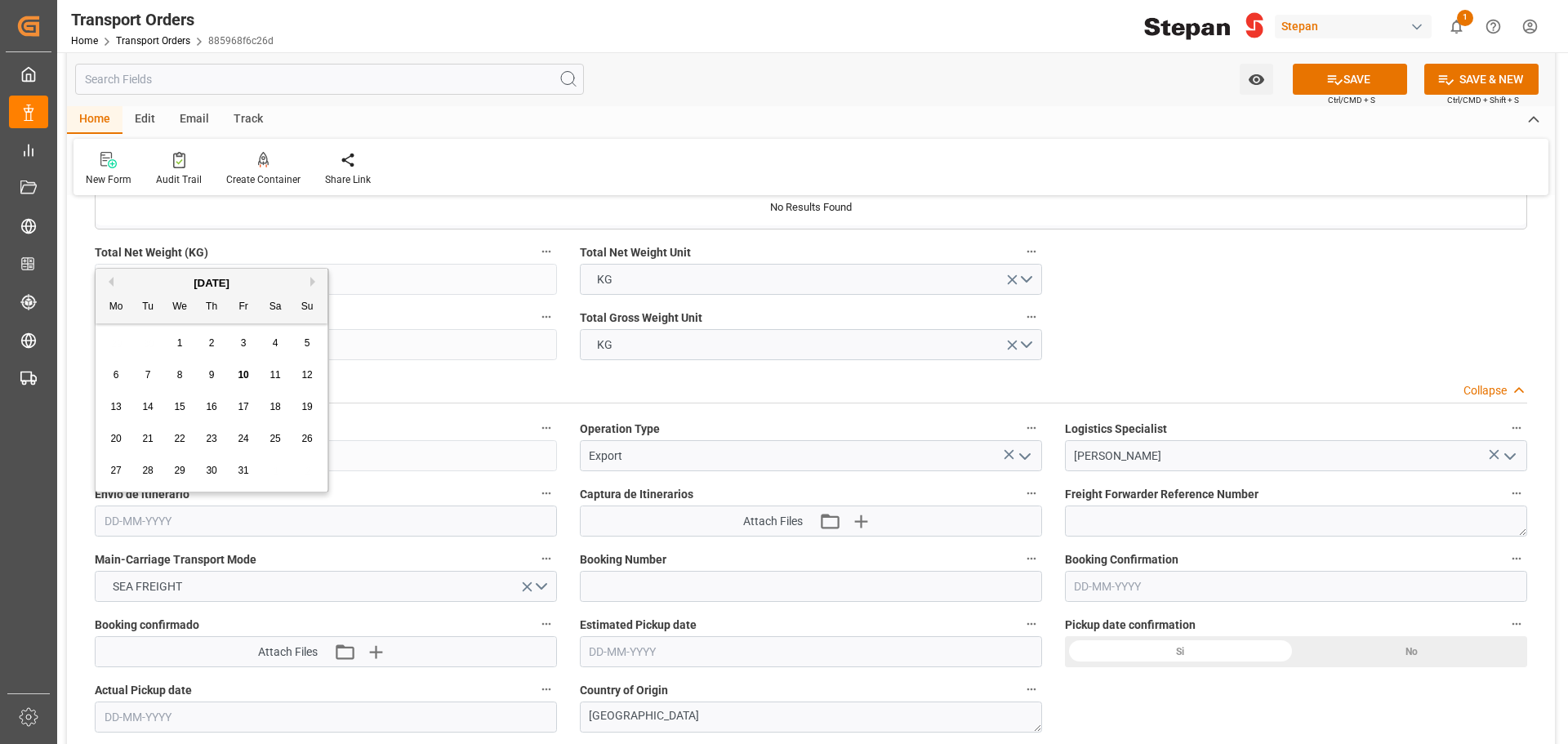
click at [1158, 353] on div "Transport Order Header Collapse Status PENDING Purchase Order prueba 10.10 Book…" at bounding box center [810, 518] width 1488 height 2248
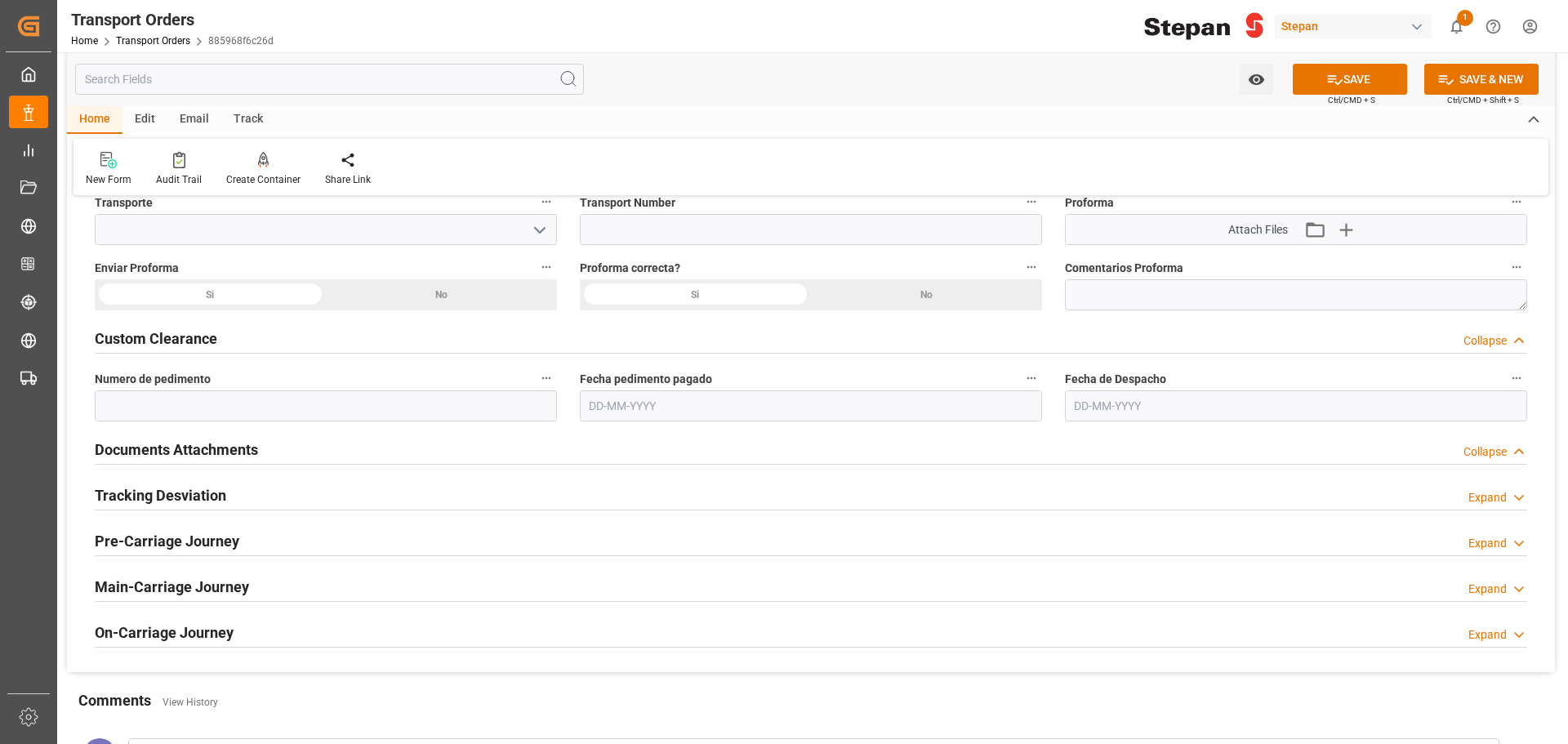
scroll to position [1554, 0]
